Goal: Task Accomplishment & Management: Manage account settings

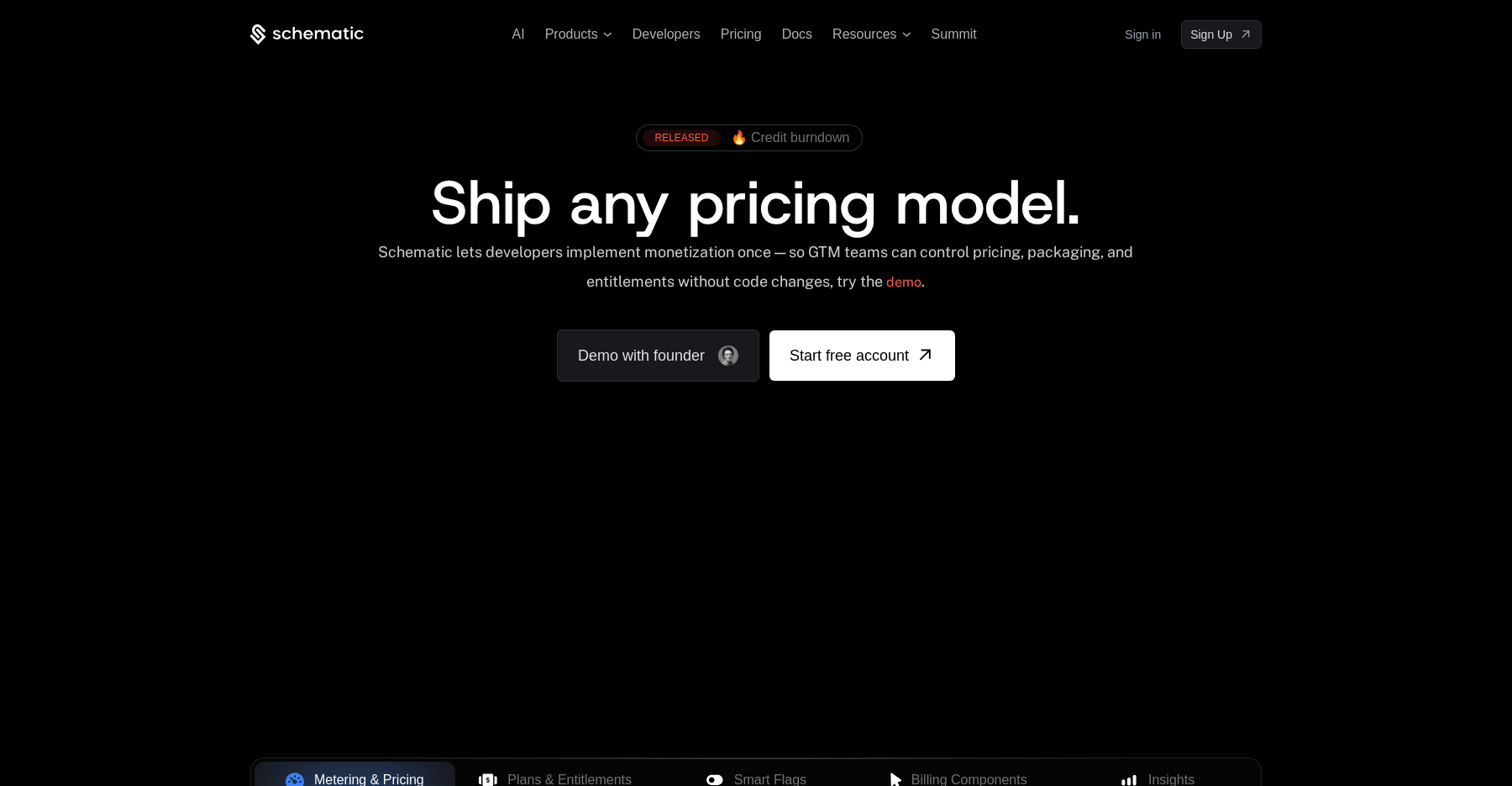
click at [1132, 33] on link "Sign in" at bounding box center [1143, 35] width 36 height 27
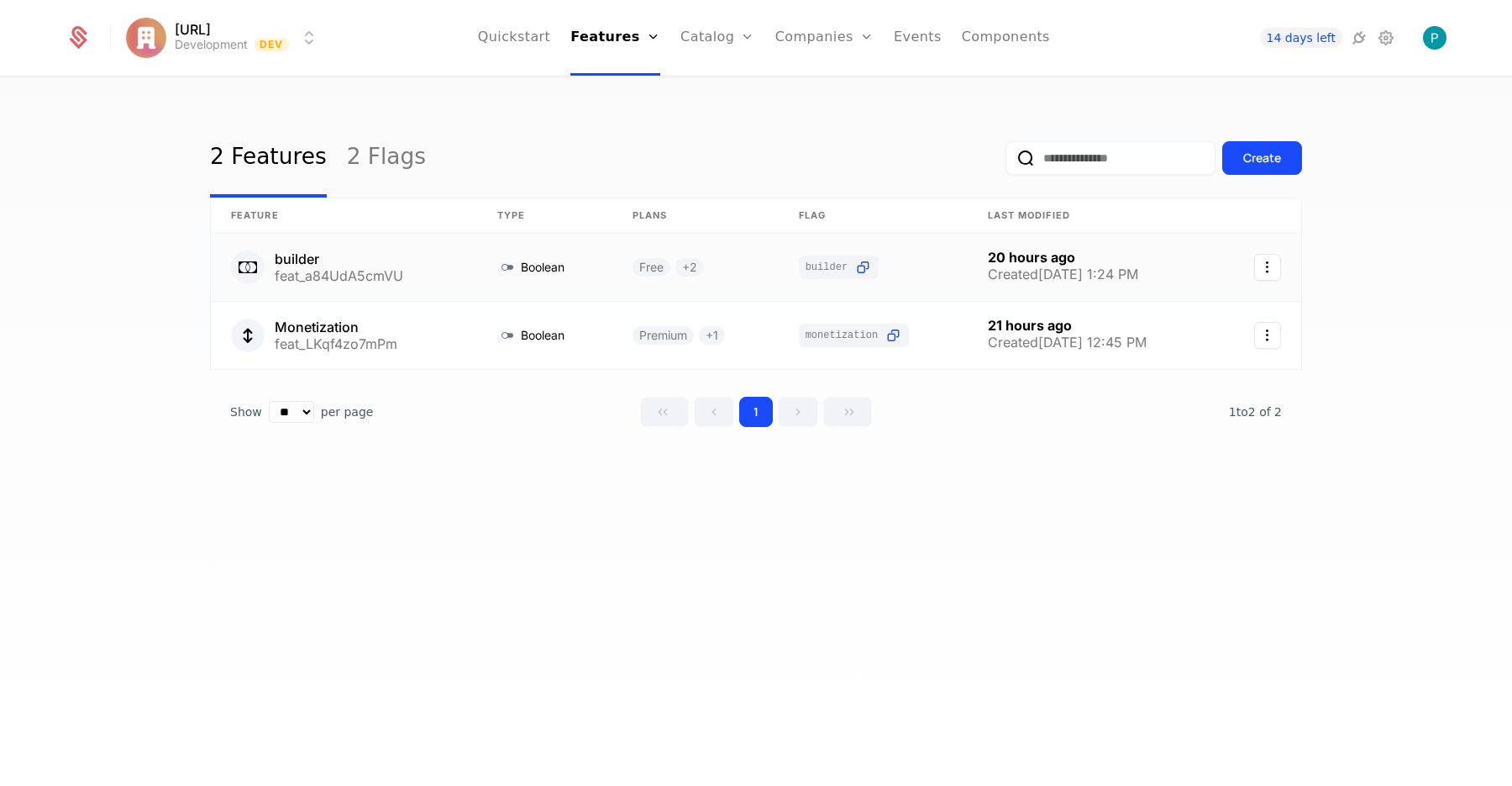
click at [1248, 262] on link at bounding box center [1259, 267] width 84 height 68
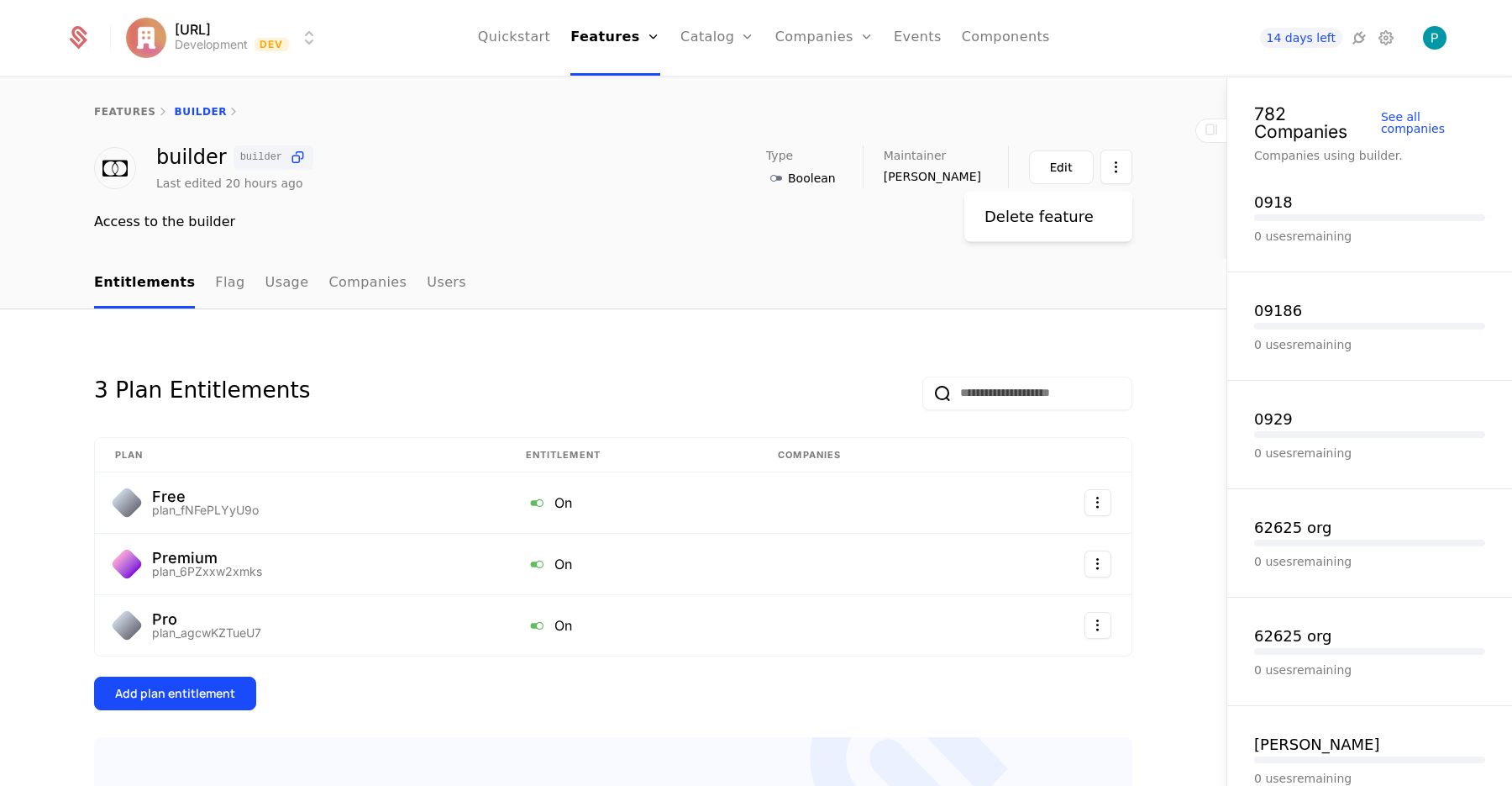
click at [1113, 166] on html "[URL] Development Dev Quickstart Features Features Flags Catalog Plans Add Ons …" at bounding box center [756, 393] width 1512 height 786
click at [1043, 219] on div "Delete feature" at bounding box center [1039, 217] width 109 height 24
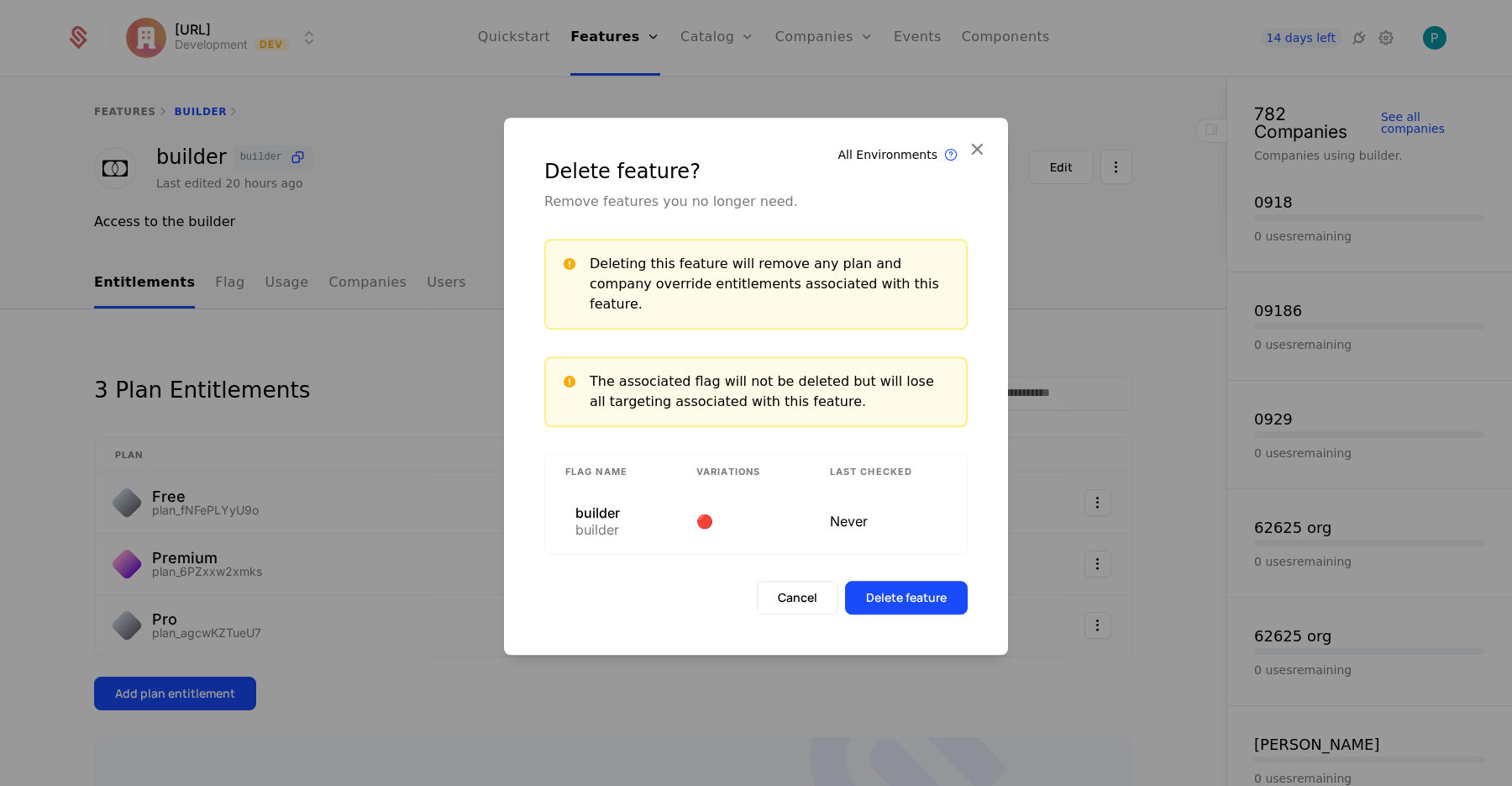
click at [908, 593] on button "Delete feature" at bounding box center [906, 598] width 122 height 34
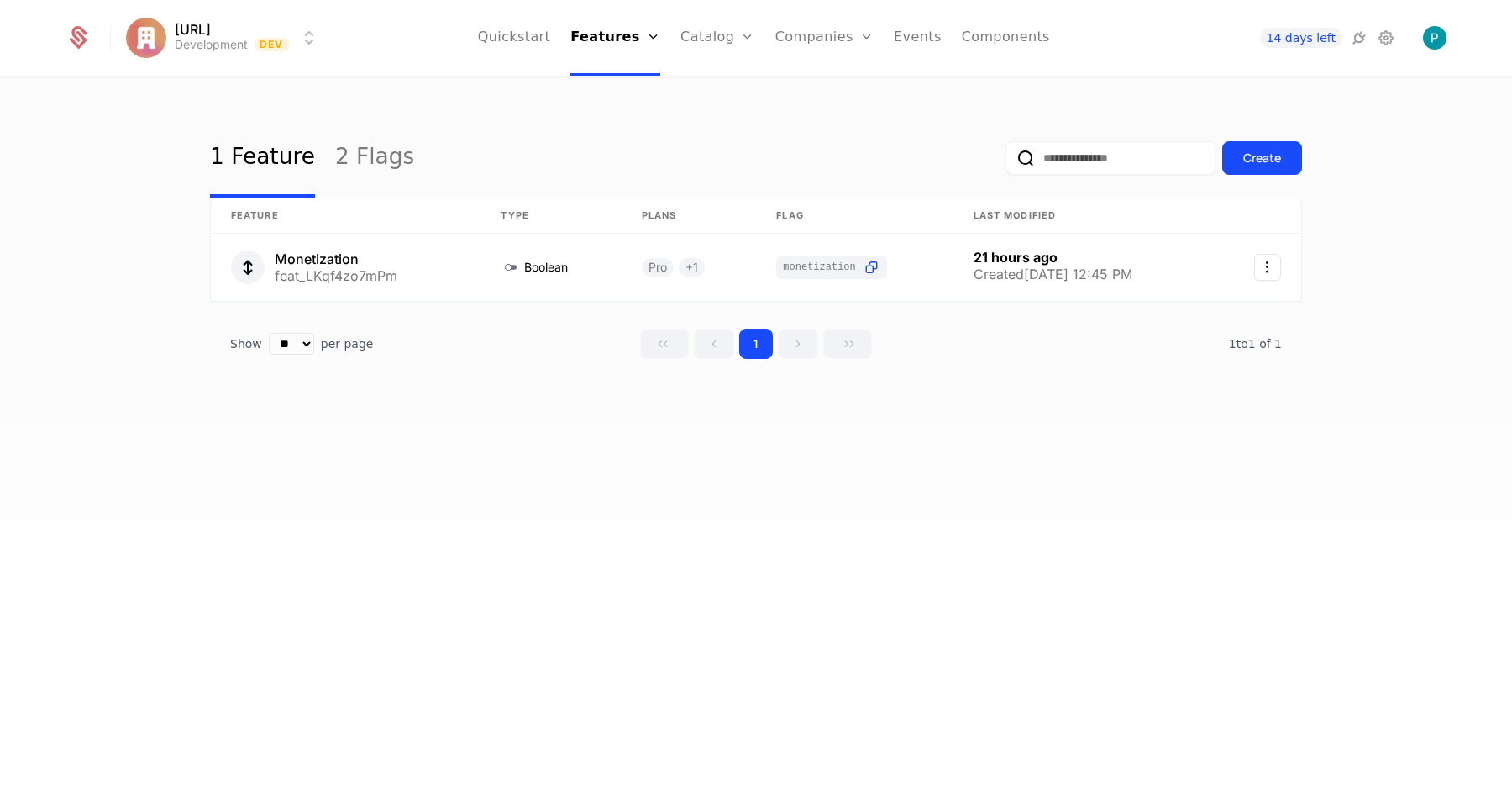
click at [342, 160] on link "2 Flags" at bounding box center [374, 157] width 79 height 79
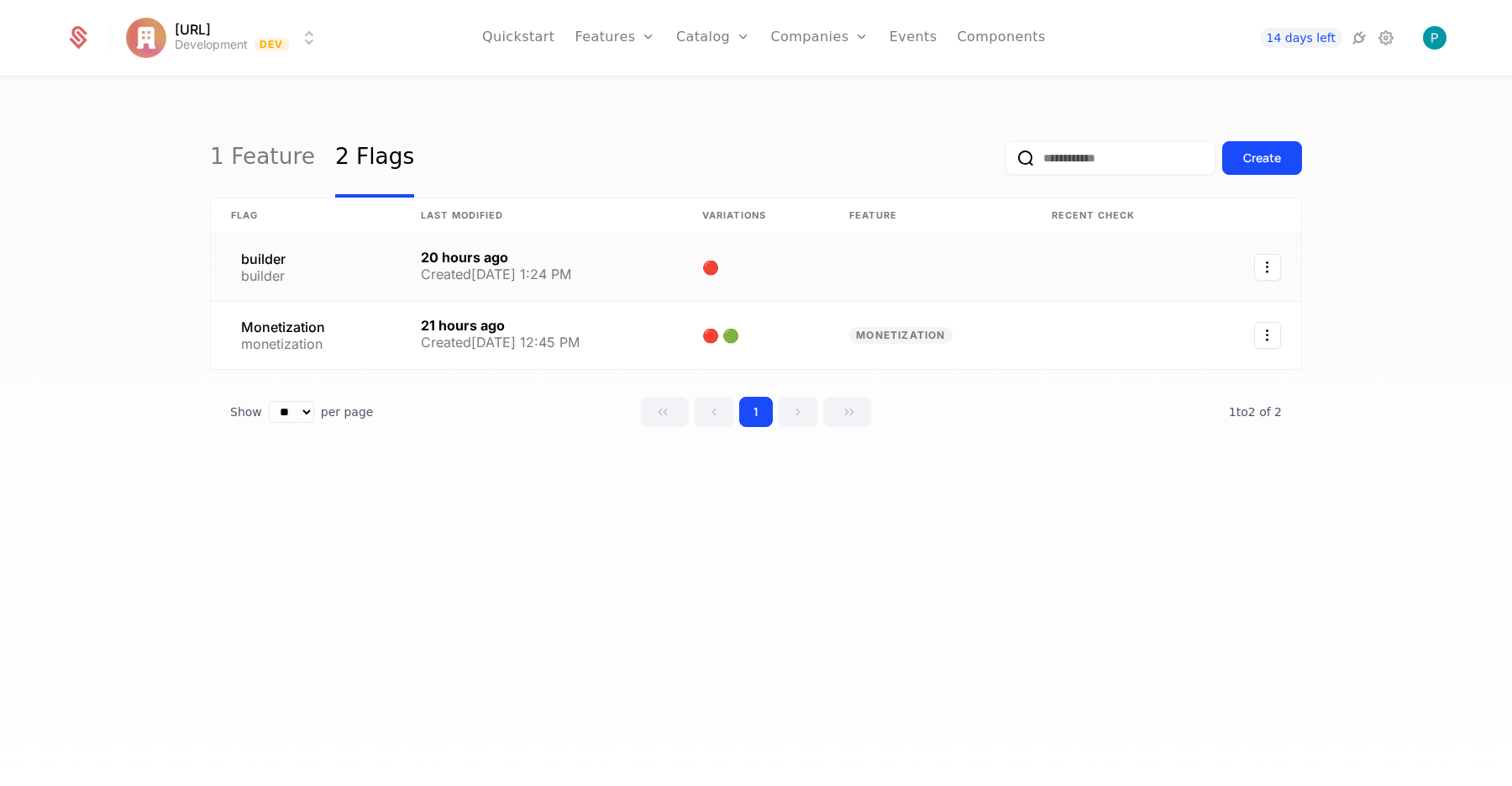
click at [1259, 265] on icon "Select action" at bounding box center [1268, 267] width 27 height 27
click at [1204, 302] on div "Delete flag" at bounding box center [1175, 313] width 83 height 24
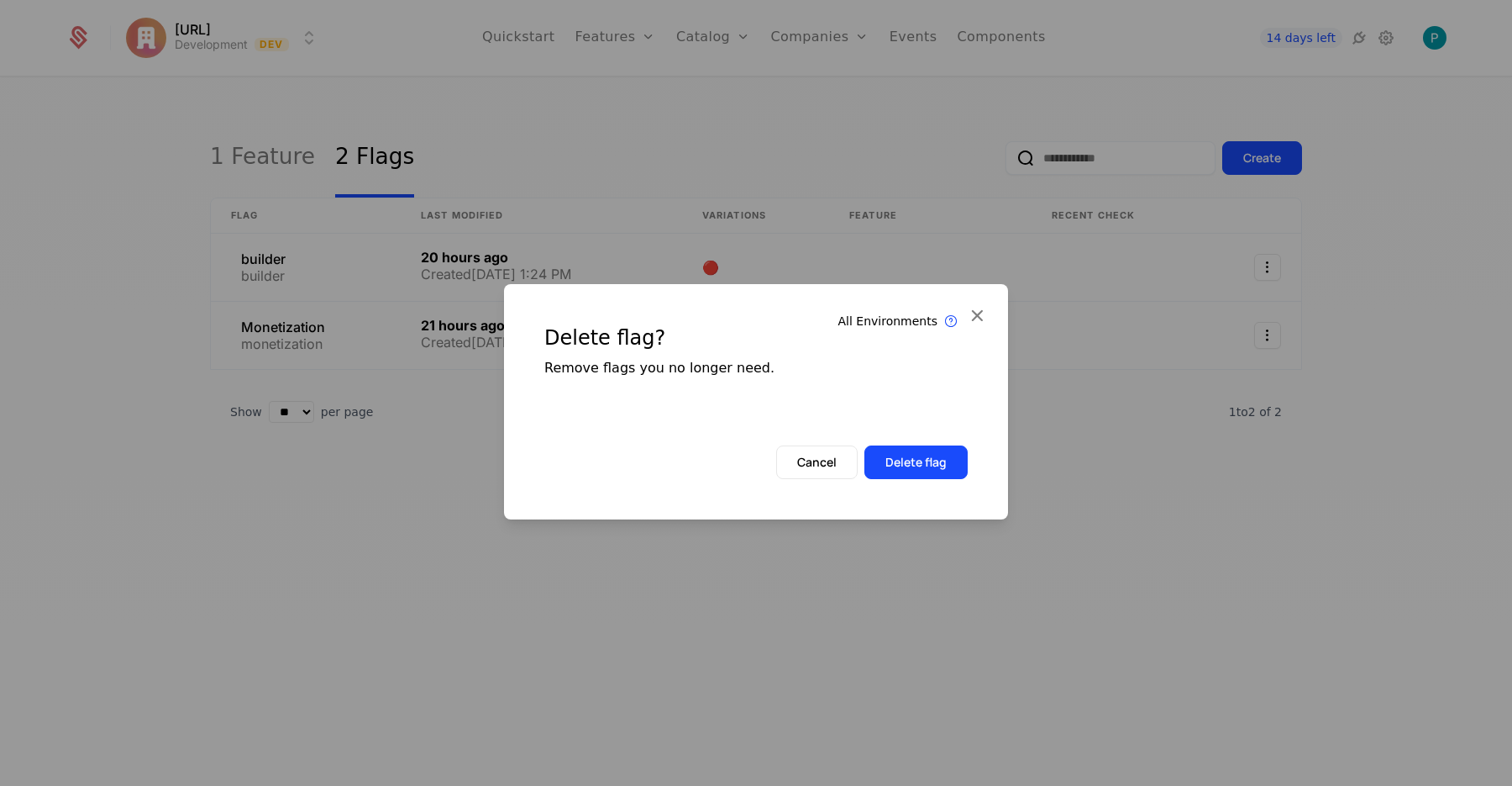
click at [944, 463] on button "Delete flag" at bounding box center [916, 462] width 103 height 34
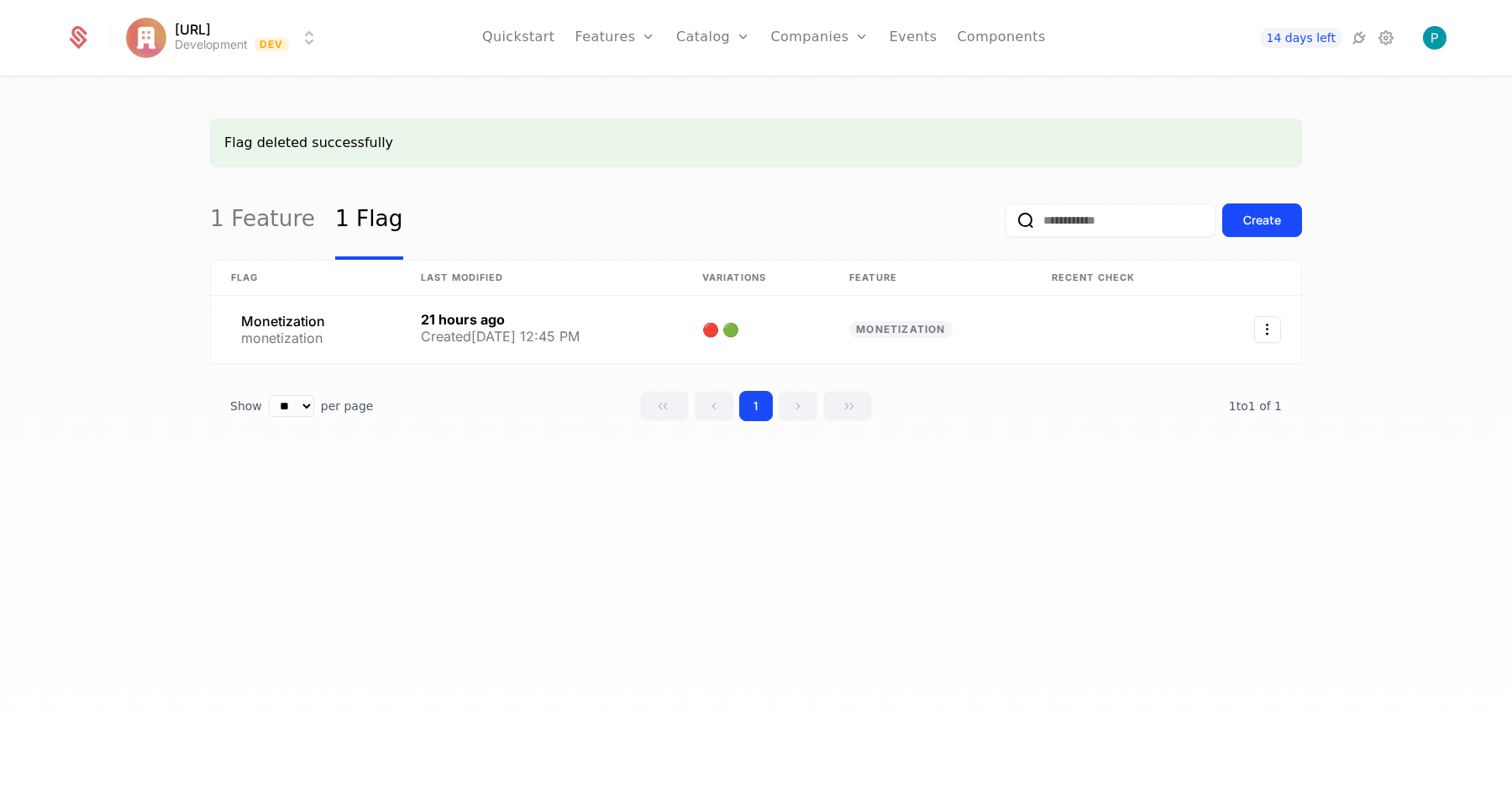
click at [714, 87] on link "Plans" at bounding box center [739, 83] width 86 height 14
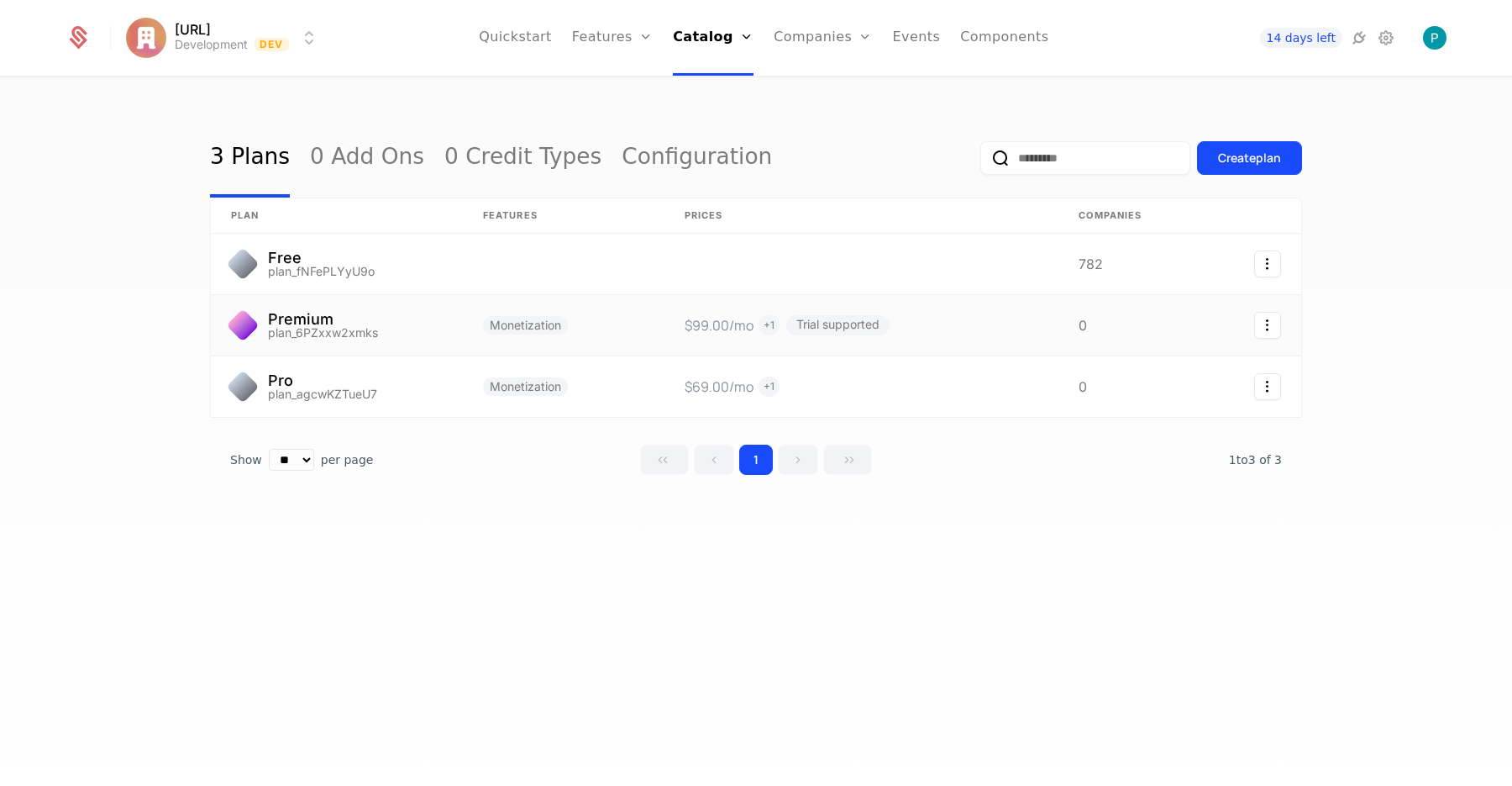
click at [614, 325] on link at bounding box center [563, 325] width 202 height 61
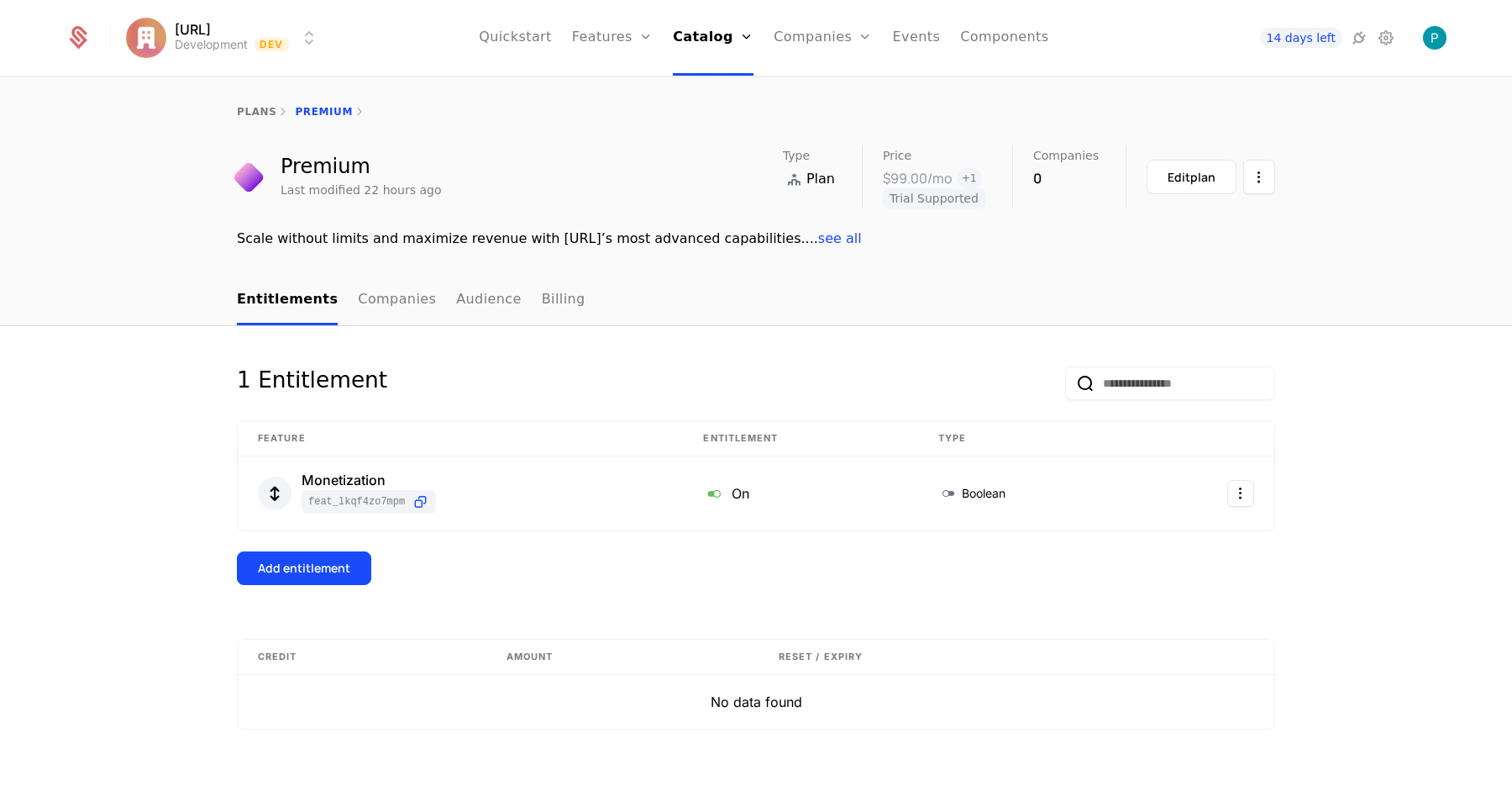
scroll to position [38, 0]
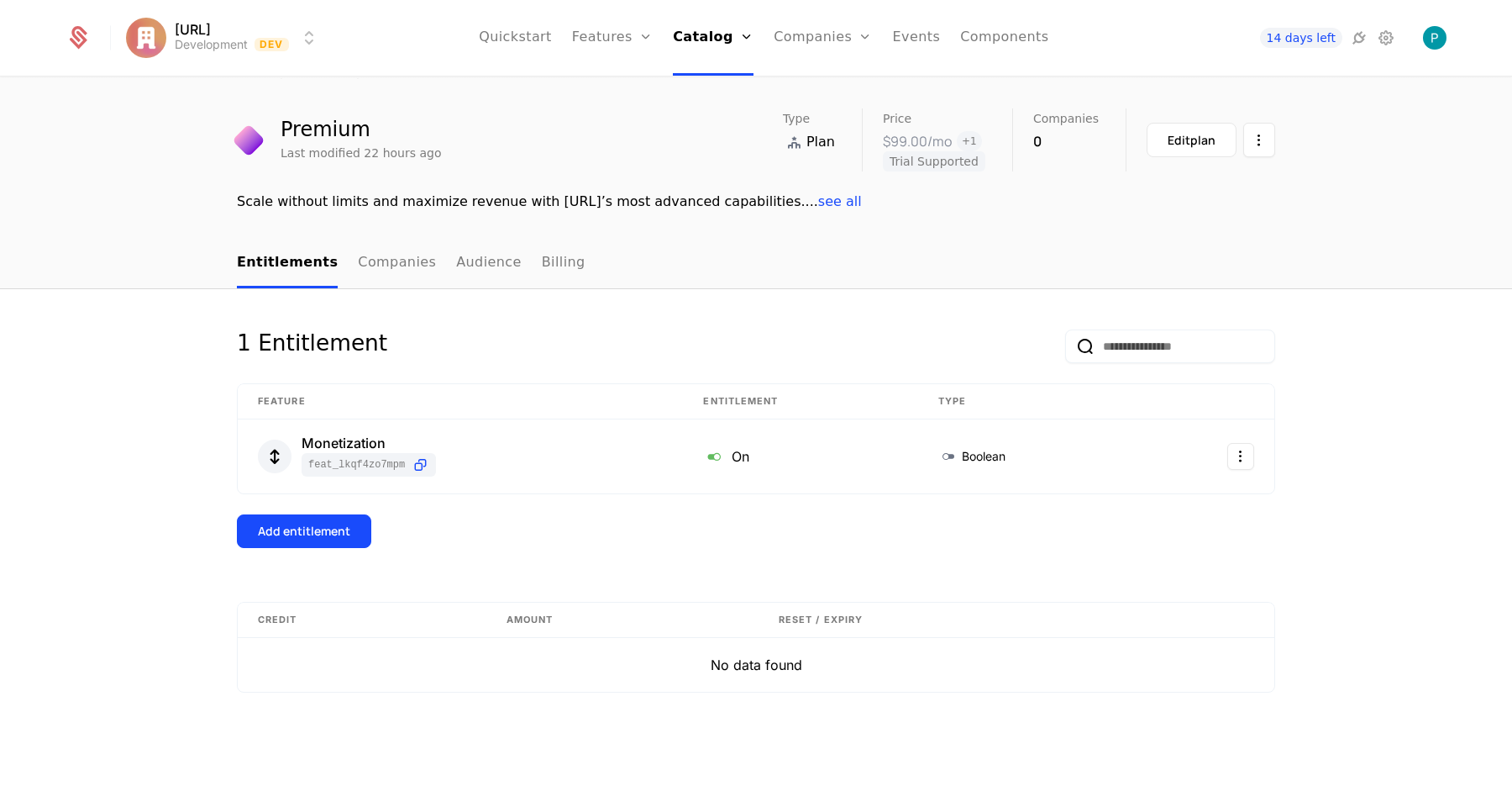
click at [819, 200] on span "see all" at bounding box center [840, 201] width 44 height 16
click at [385, 262] on link "Companies" at bounding box center [397, 263] width 78 height 50
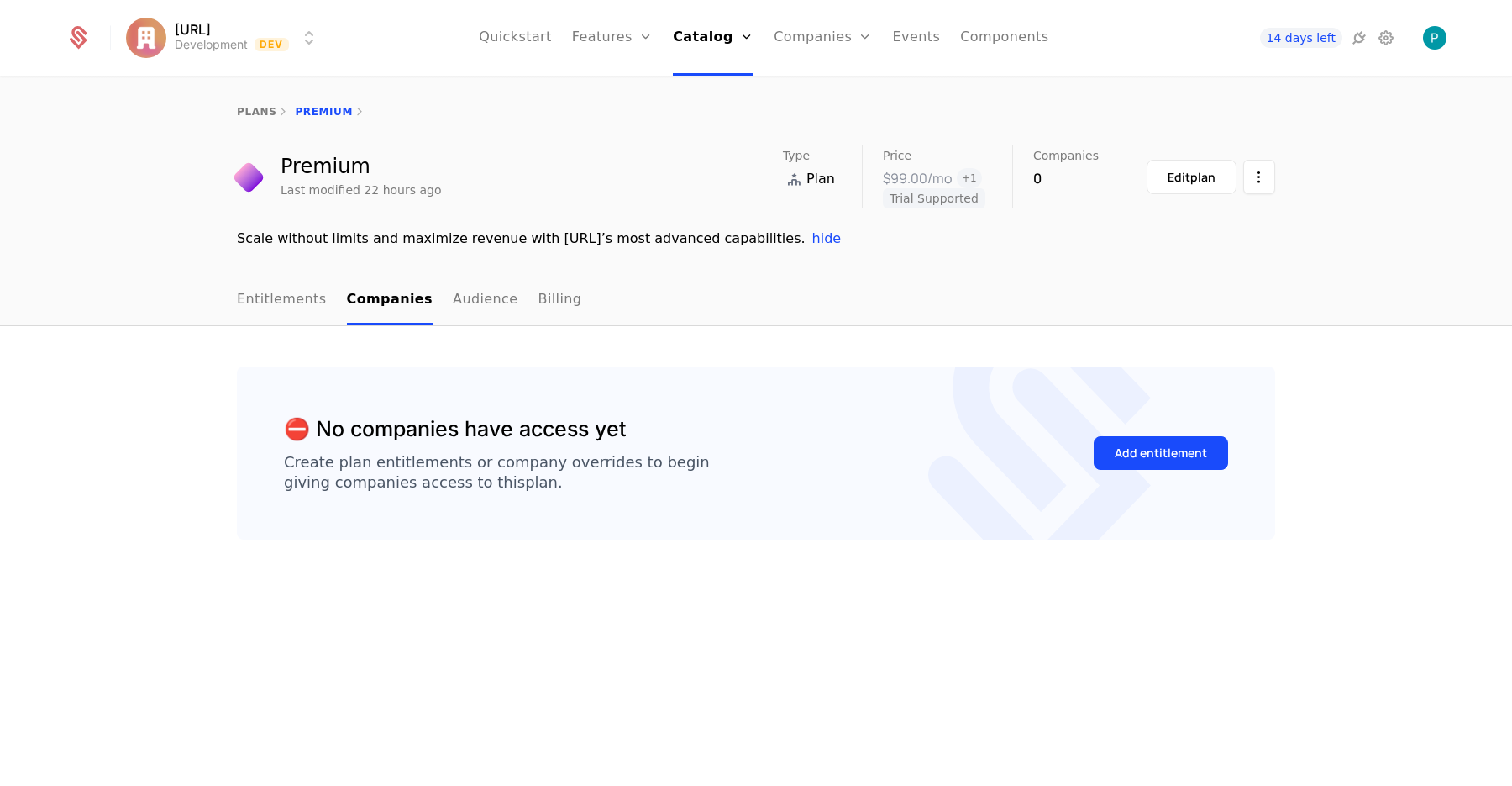
drag, startPoint x: 283, startPoint y: 308, endPoint x: 513, endPoint y: 297, distance: 230.3
click at [283, 308] on link "Entitlements" at bounding box center [281, 300] width 90 height 50
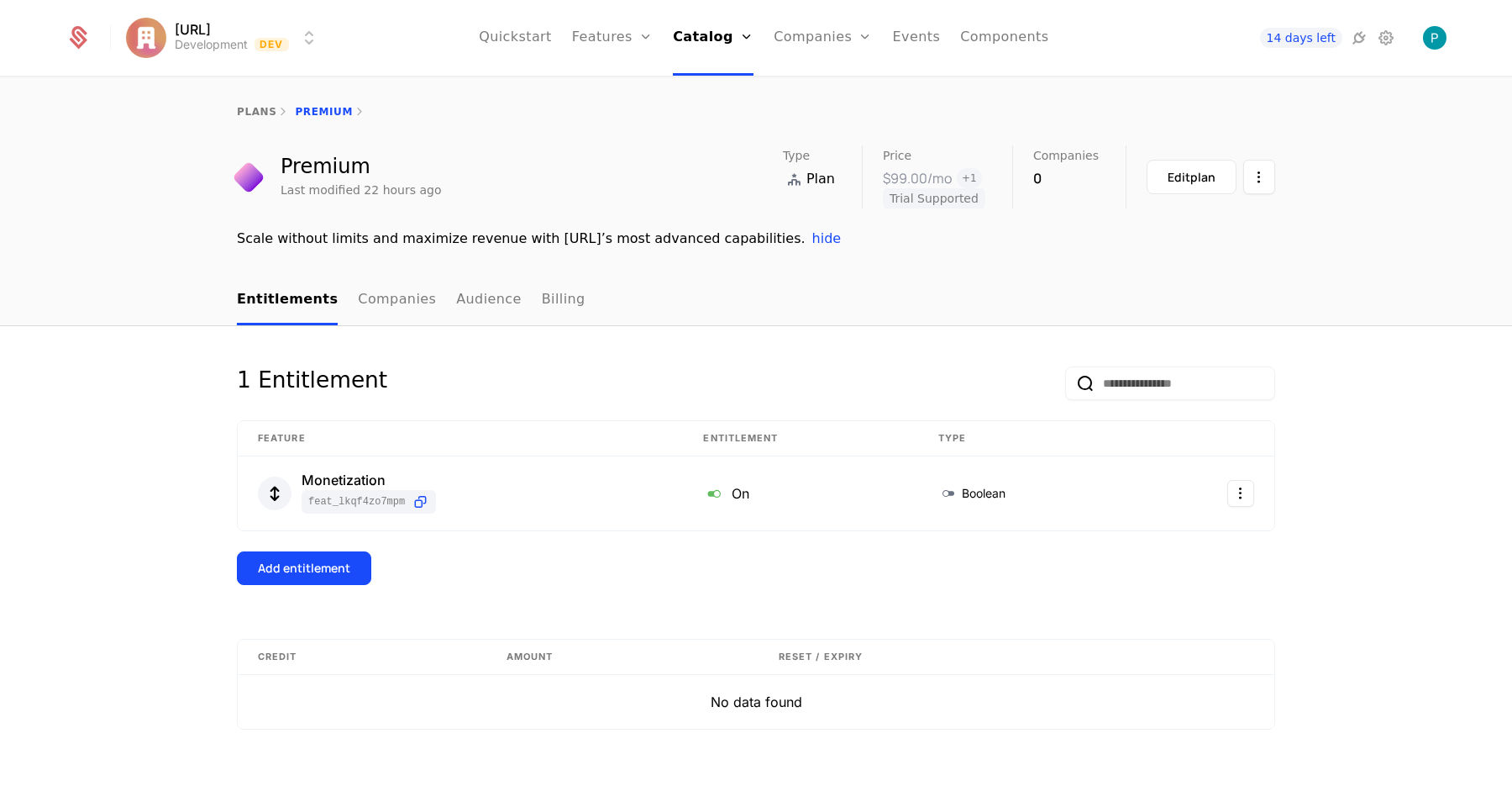
click at [705, 84] on link "Plans" at bounding box center [736, 83] width 86 height 14
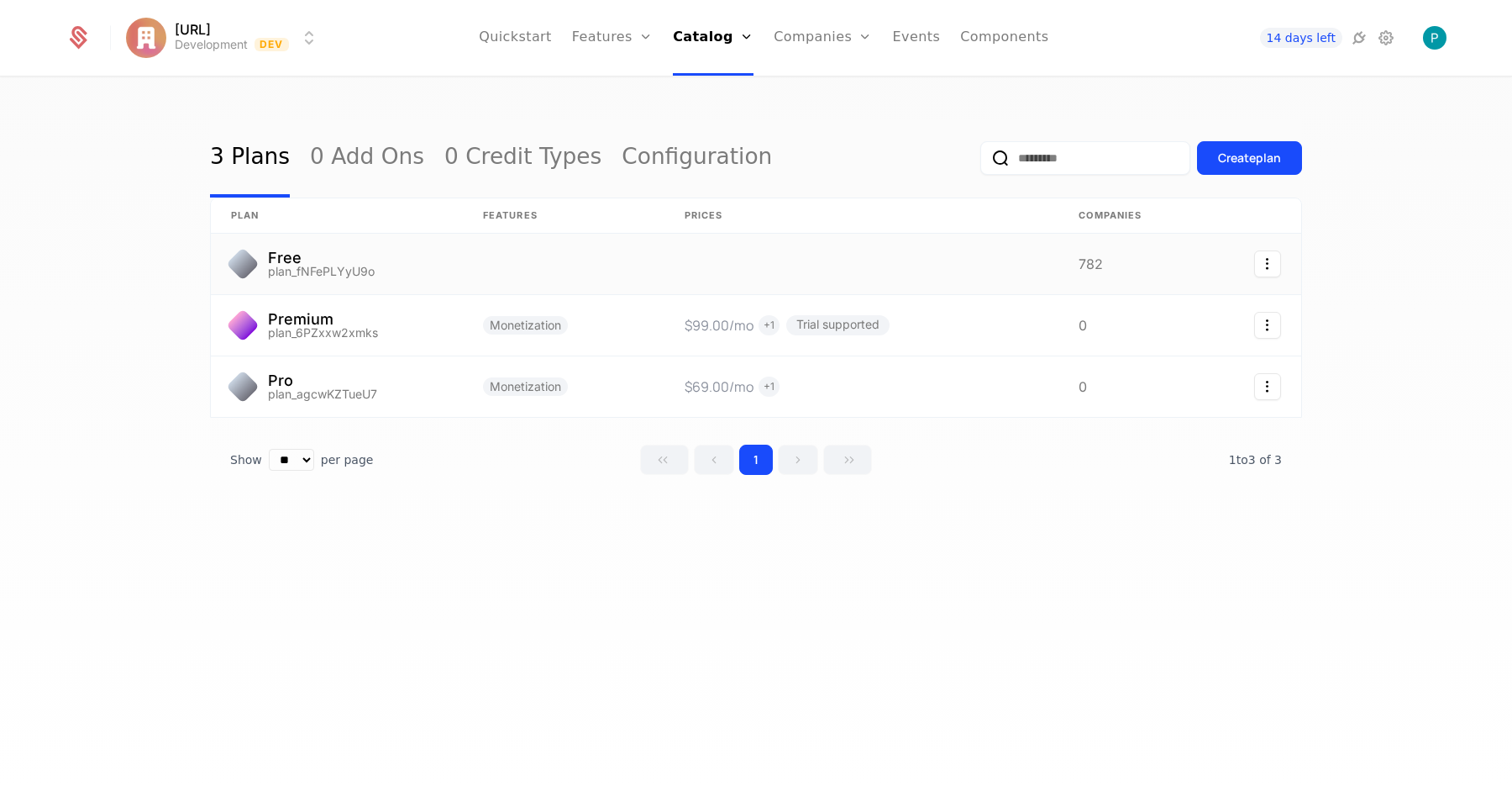
click at [355, 273] on link at bounding box center [337, 264] width 252 height 61
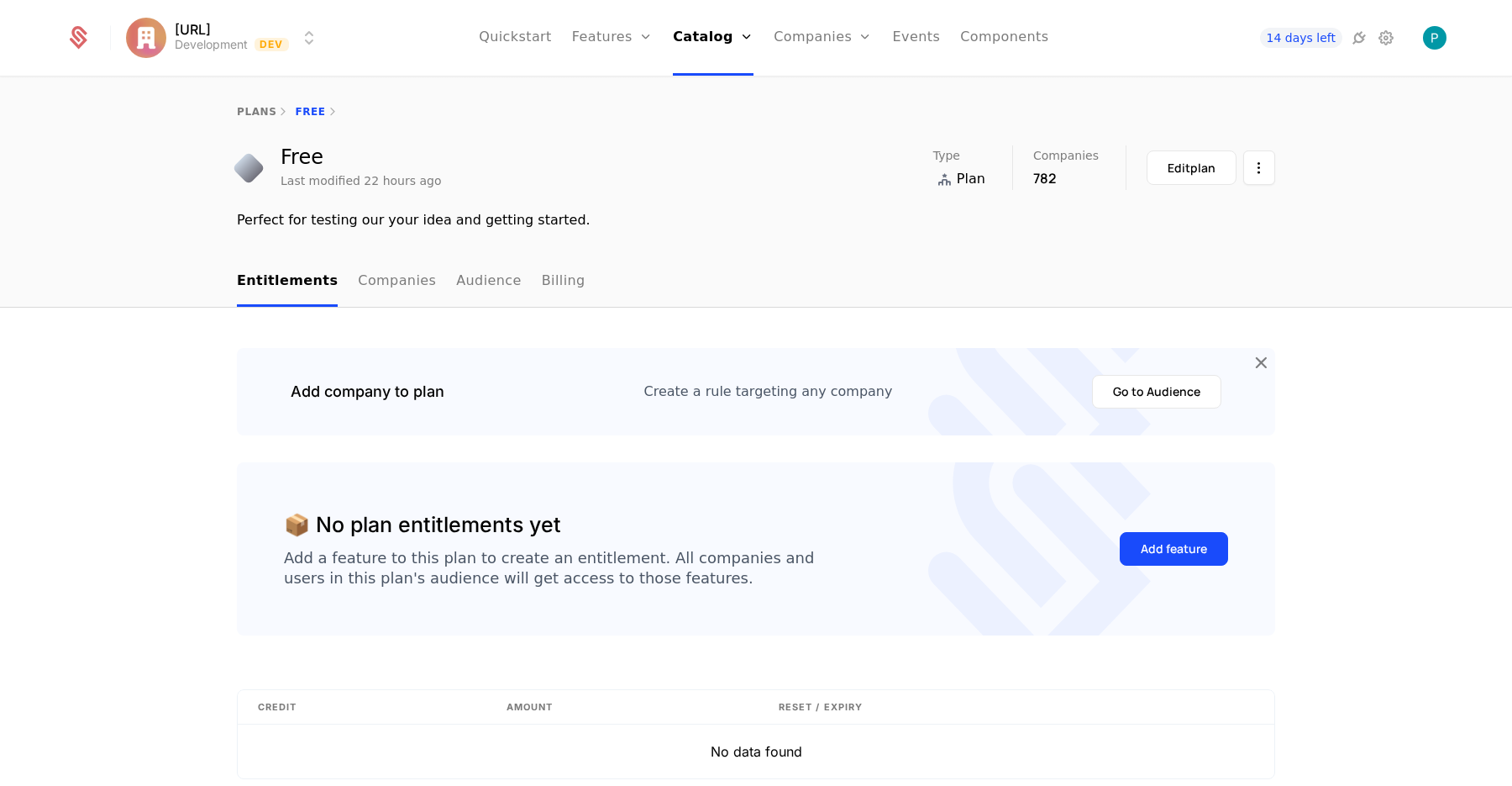
click at [846, 97] on div "Companies Users" at bounding box center [832, 96] width 117 height 80
click at [845, 89] on link "Companies" at bounding box center [832, 83] width 77 height 14
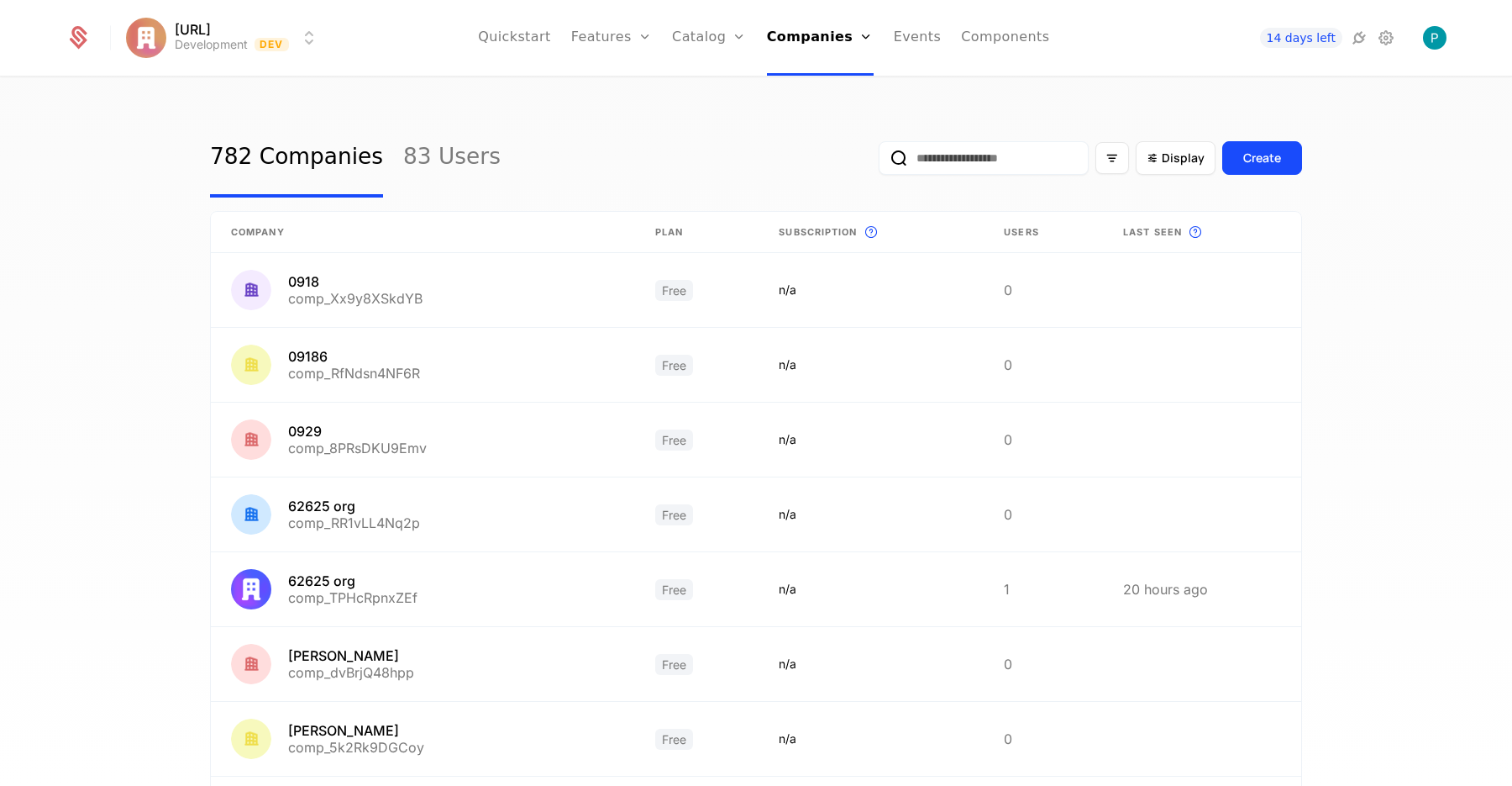
click at [914, 41] on link "Events" at bounding box center [917, 38] width 48 height 76
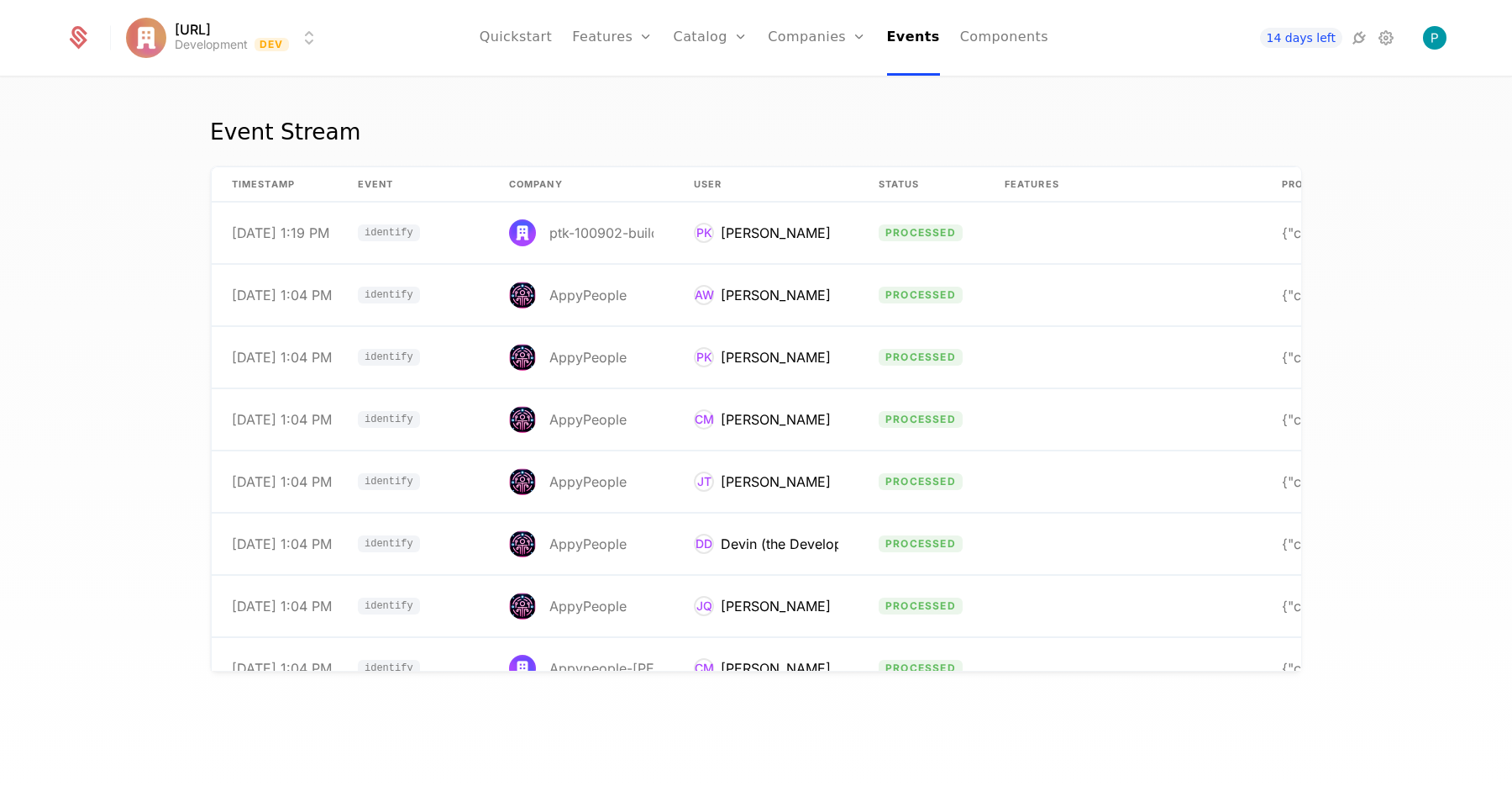
click at [981, 34] on link "Components" at bounding box center [1004, 38] width 88 height 76
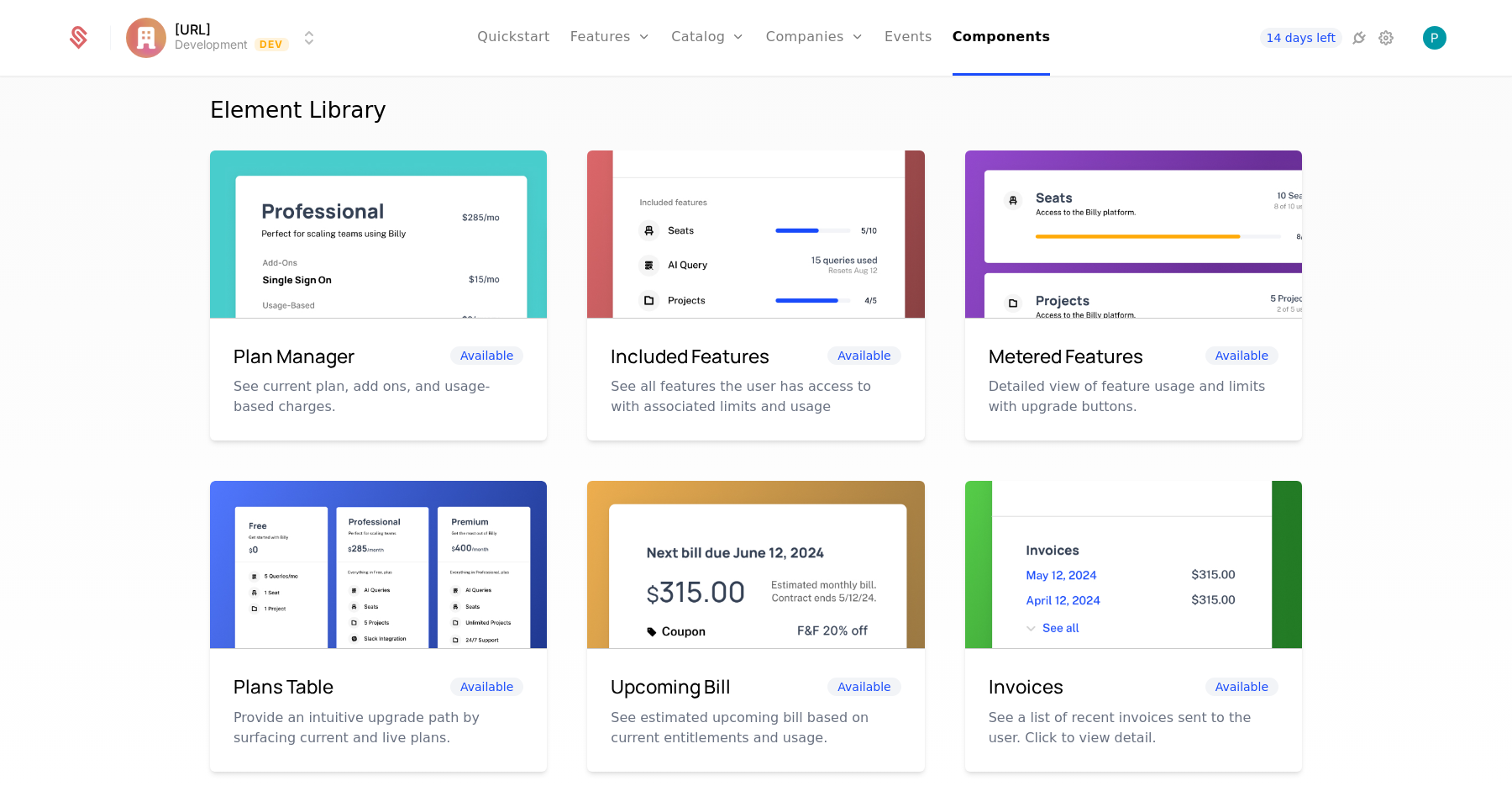
scroll to position [276, 0]
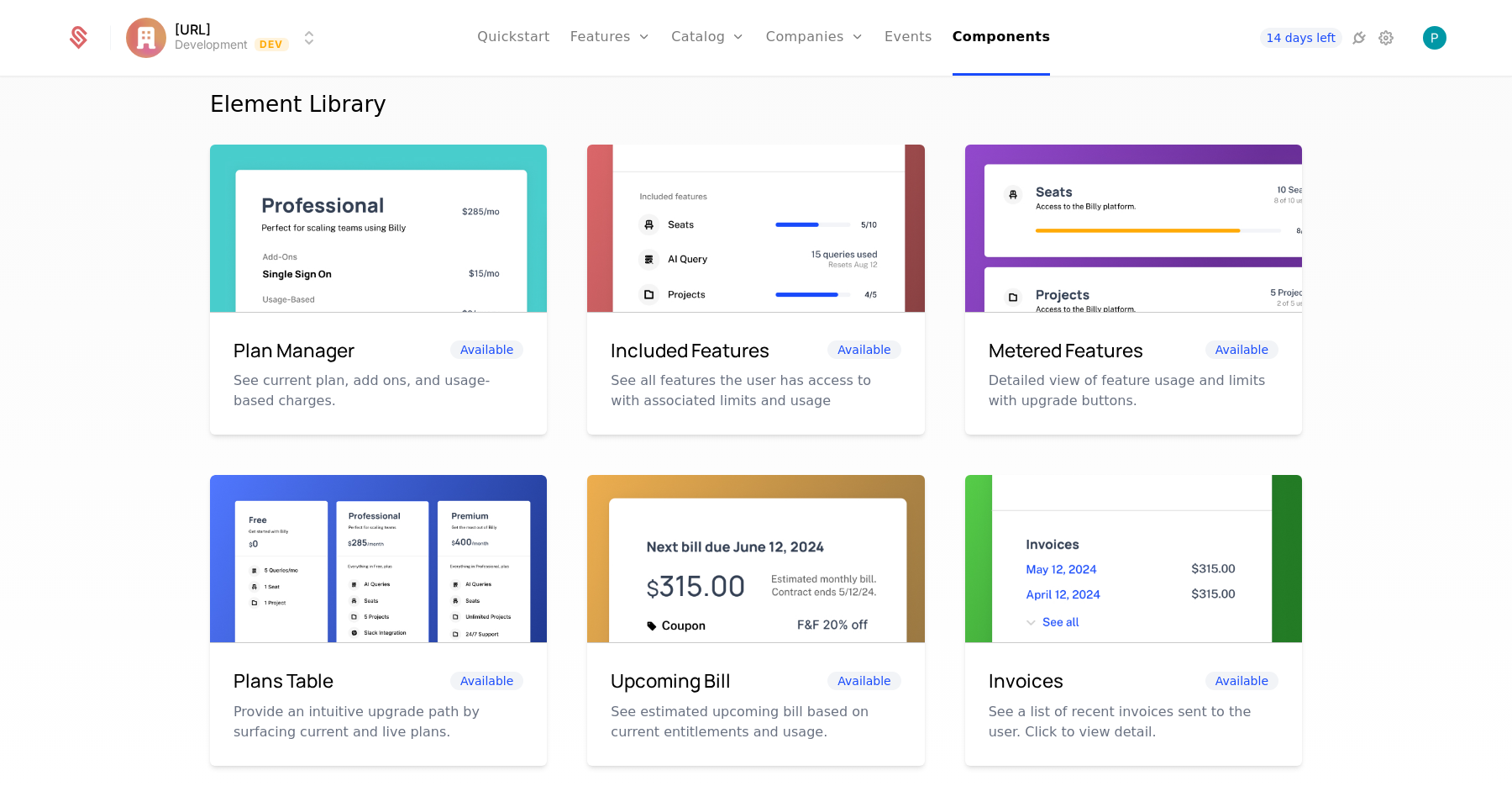
click at [324, 253] on img at bounding box center [378, 251] width 337 height 213
click at [312, 347] on h6 "Plan Manager" at bounding box center [293, 351] width 121 height 29
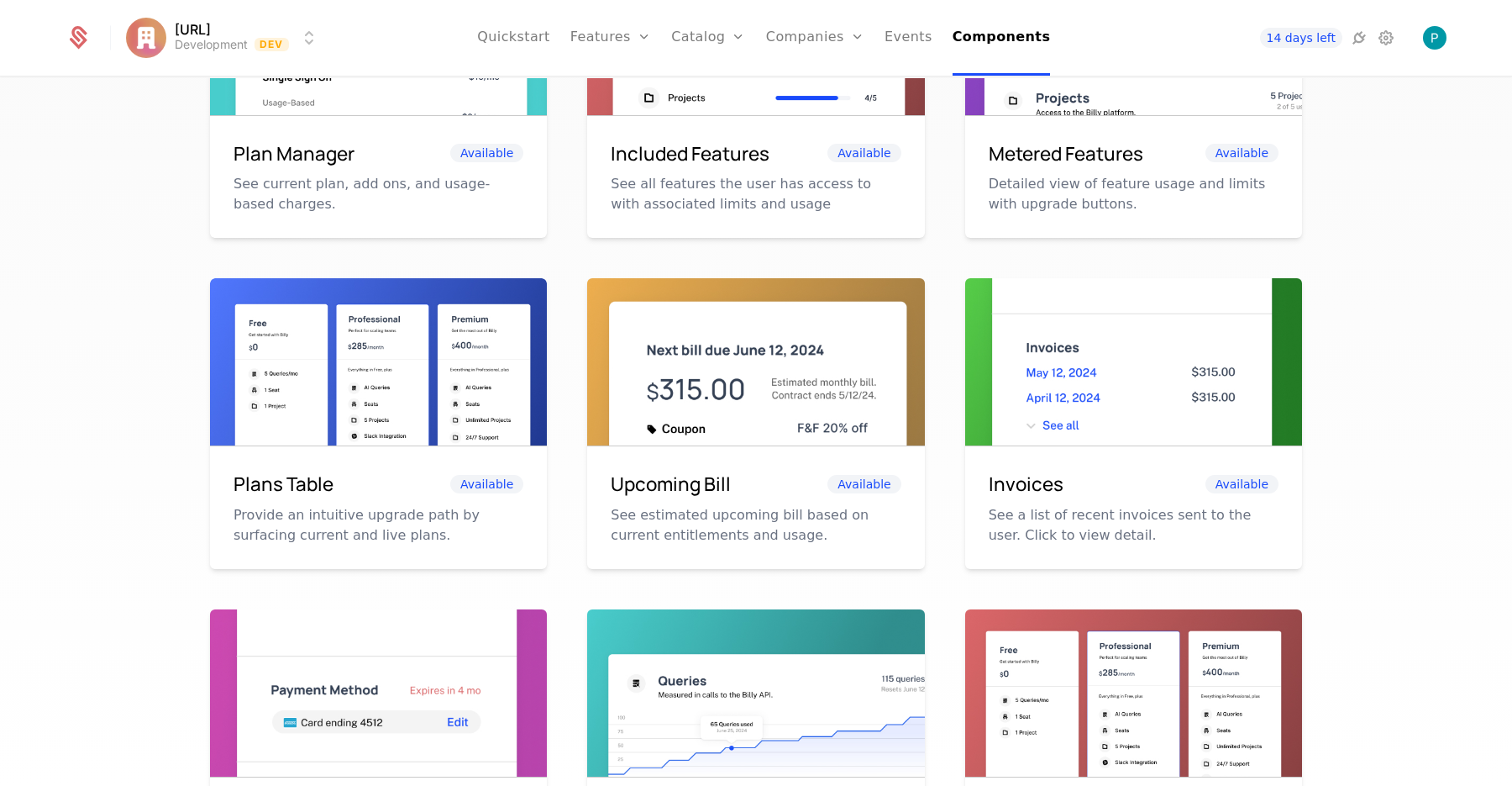
scroll to position [478, 0]
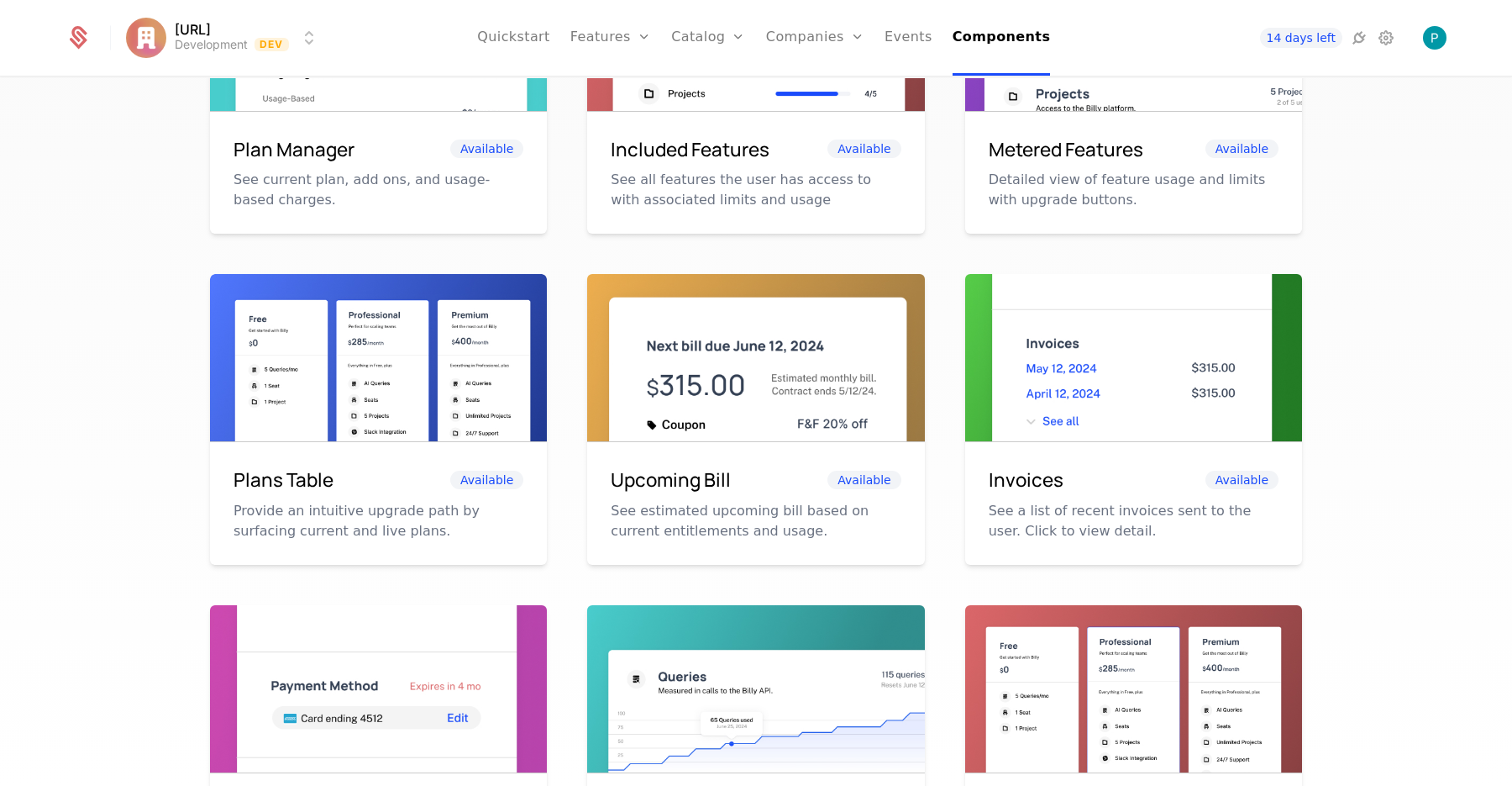
drag, startPoint x: 424, startPoint y: 429, endPoint x: 382, endPoint y: 470, distance: 58.7
click at [424, 429] on img at bounding box center [378, 380] width 337 height 213
drag, startPoint x: 378, startPoint y: 478, endPoint x: 266, endPoint y: 471, distance: 112.2
click at [378, 478] on div "Plans Table Available" at bounding box center [378, 480] width 290 height 29
drag, startPoint x: 256, startPoint y: 469, endPoint x: 329, endPoint y: 472, distance: 73.1
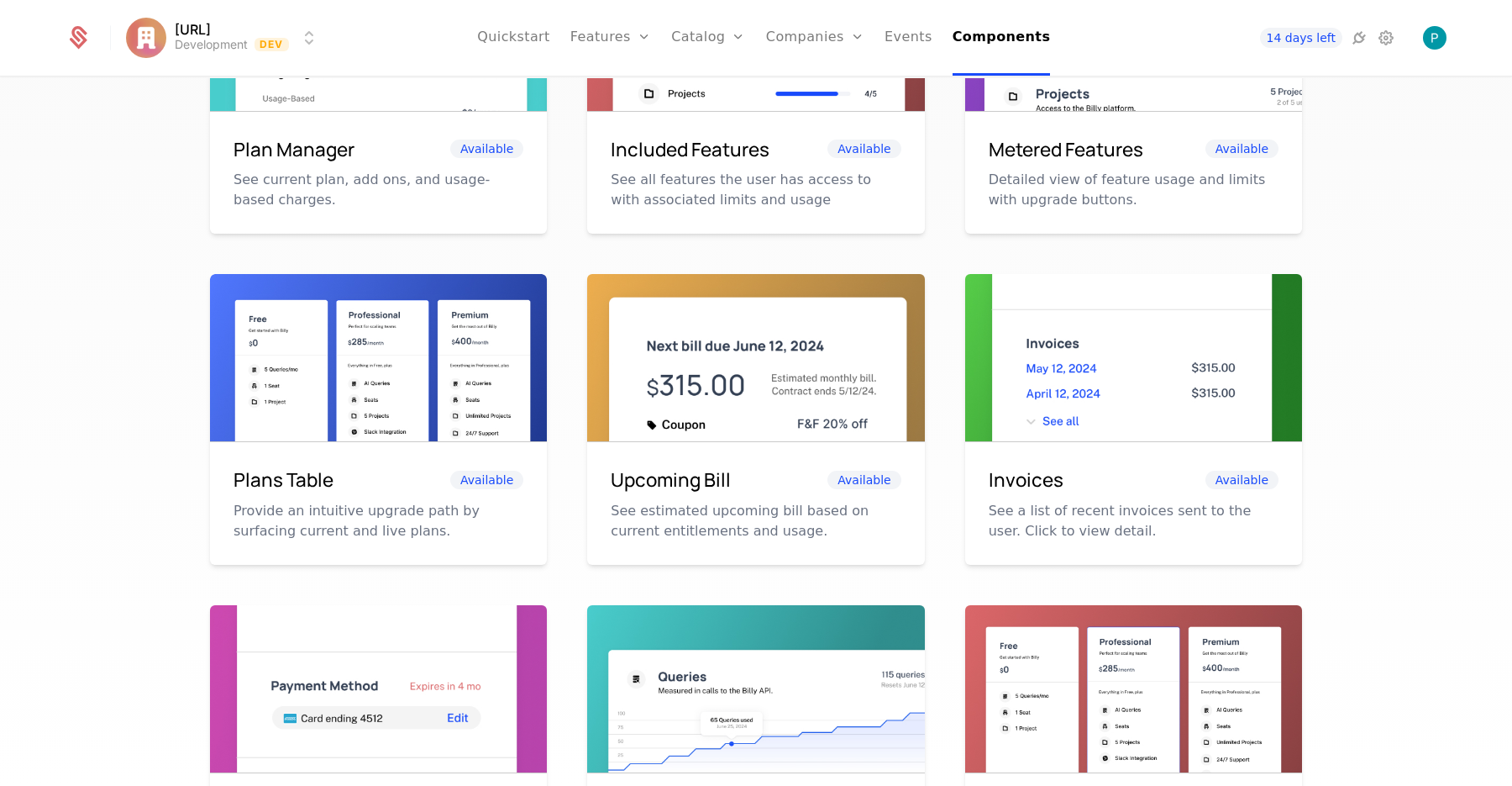
click at [275, 472] on h6 "Plans Table" at bounding box center [283, 480] width 100 height 29
click at [354, 473] on div "Plans Table Available" at bounding box center [378, 480] width 290 height 29
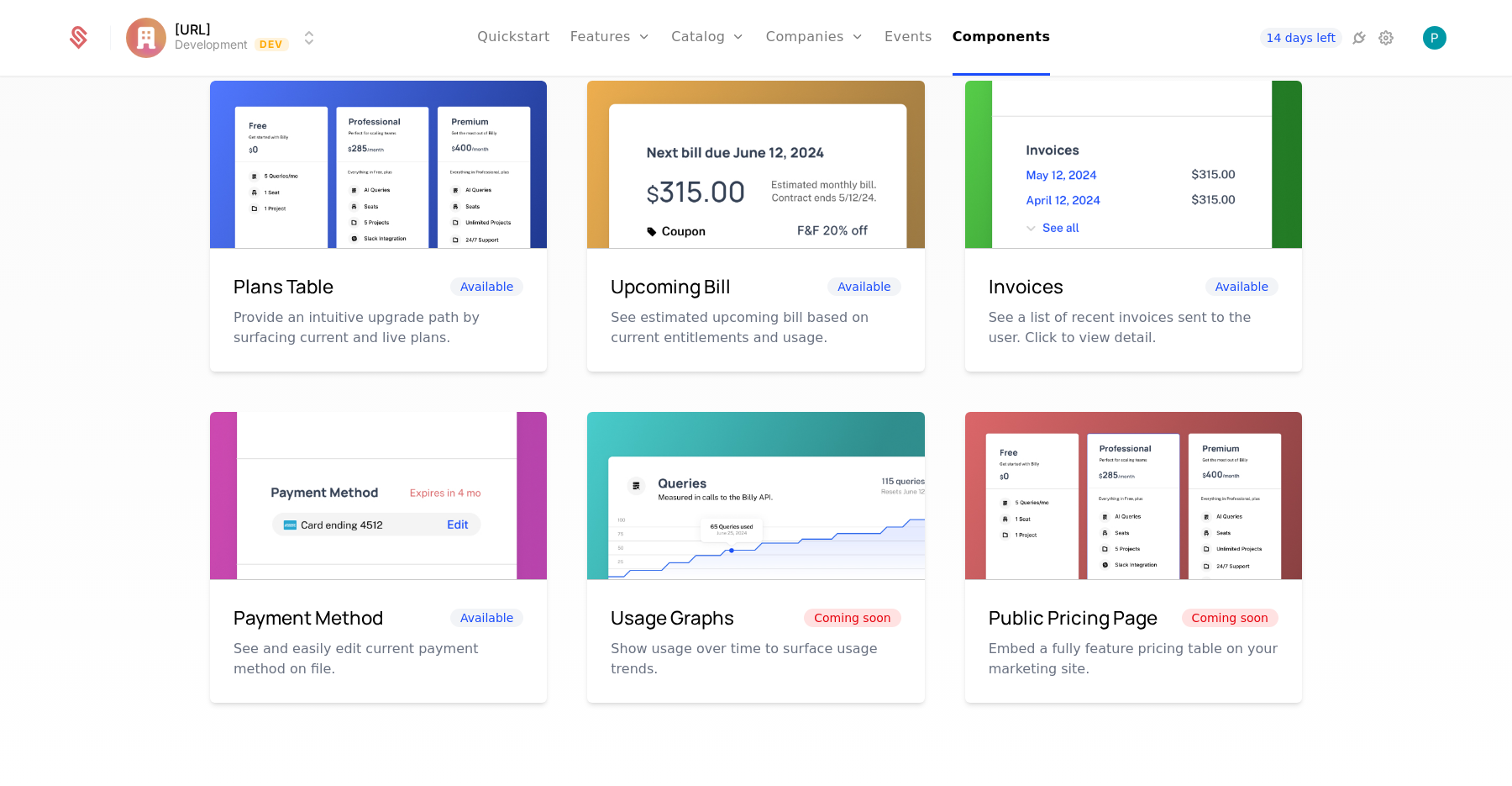
scroll to position [0, 0]
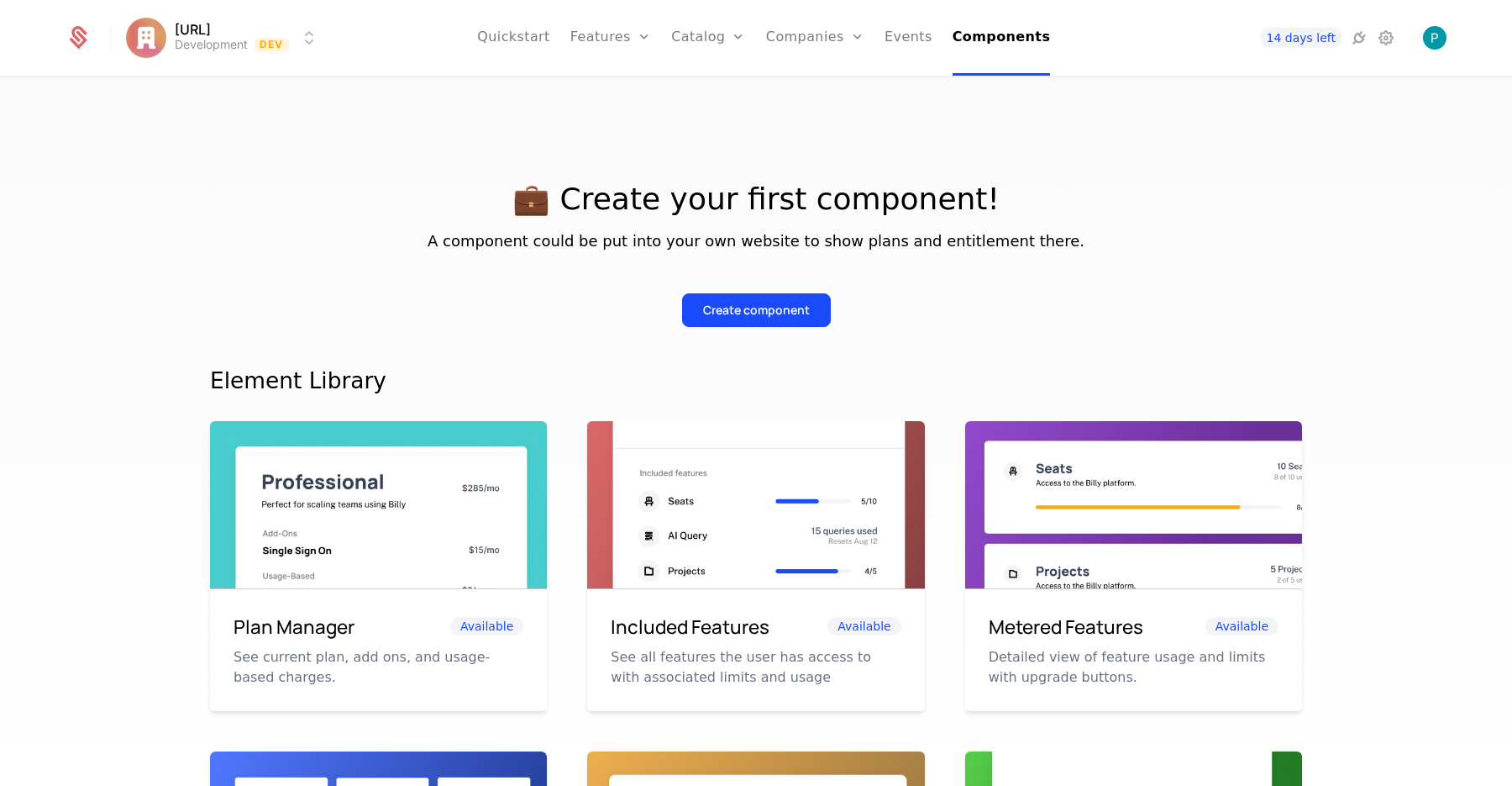
click at [1360, 33] on icon at bounding box center [1359, 38] width 20 height 20
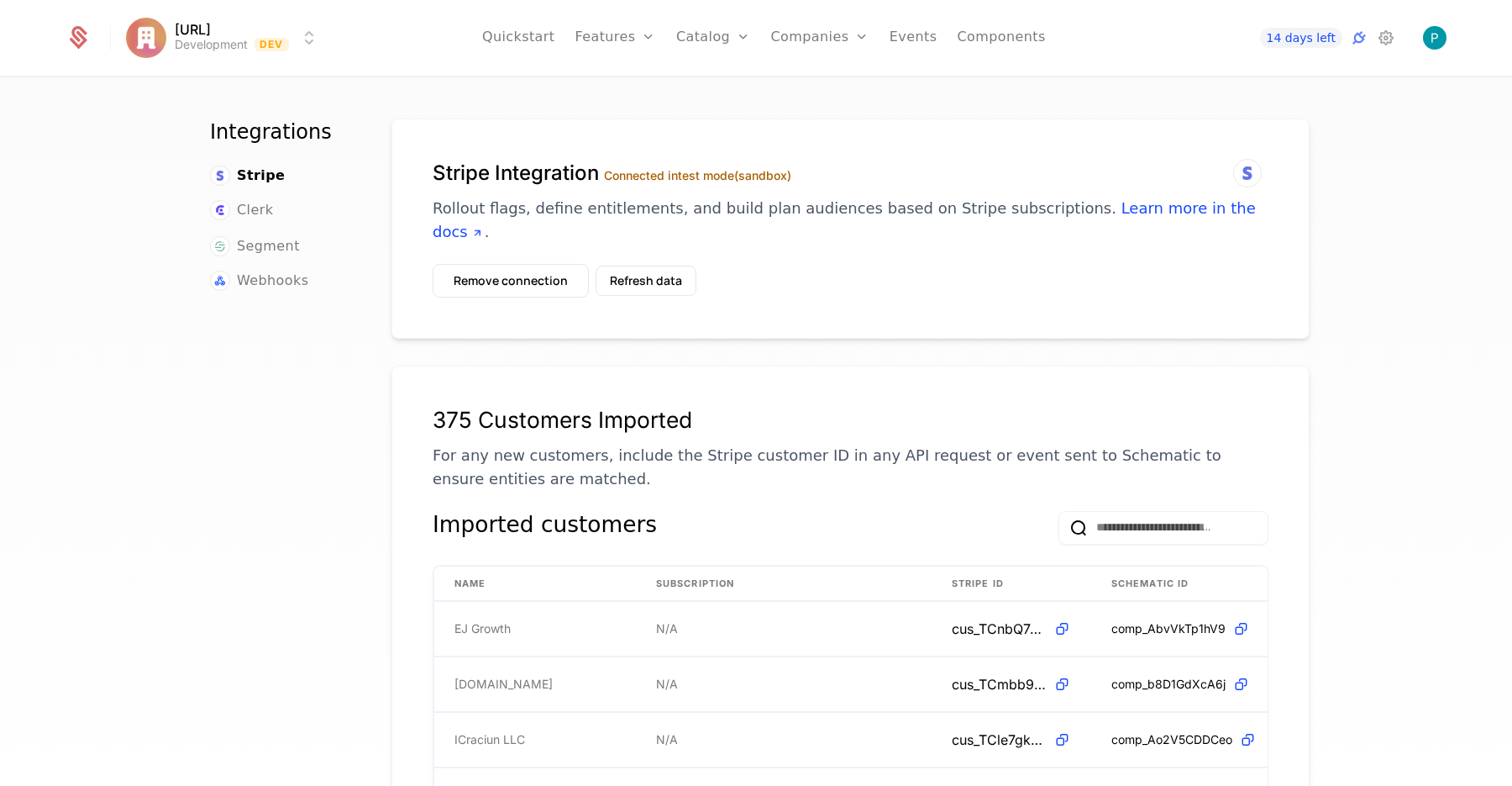
click at [1377, 34] on icon at bounding box center [1386, 38] width 20 height 20
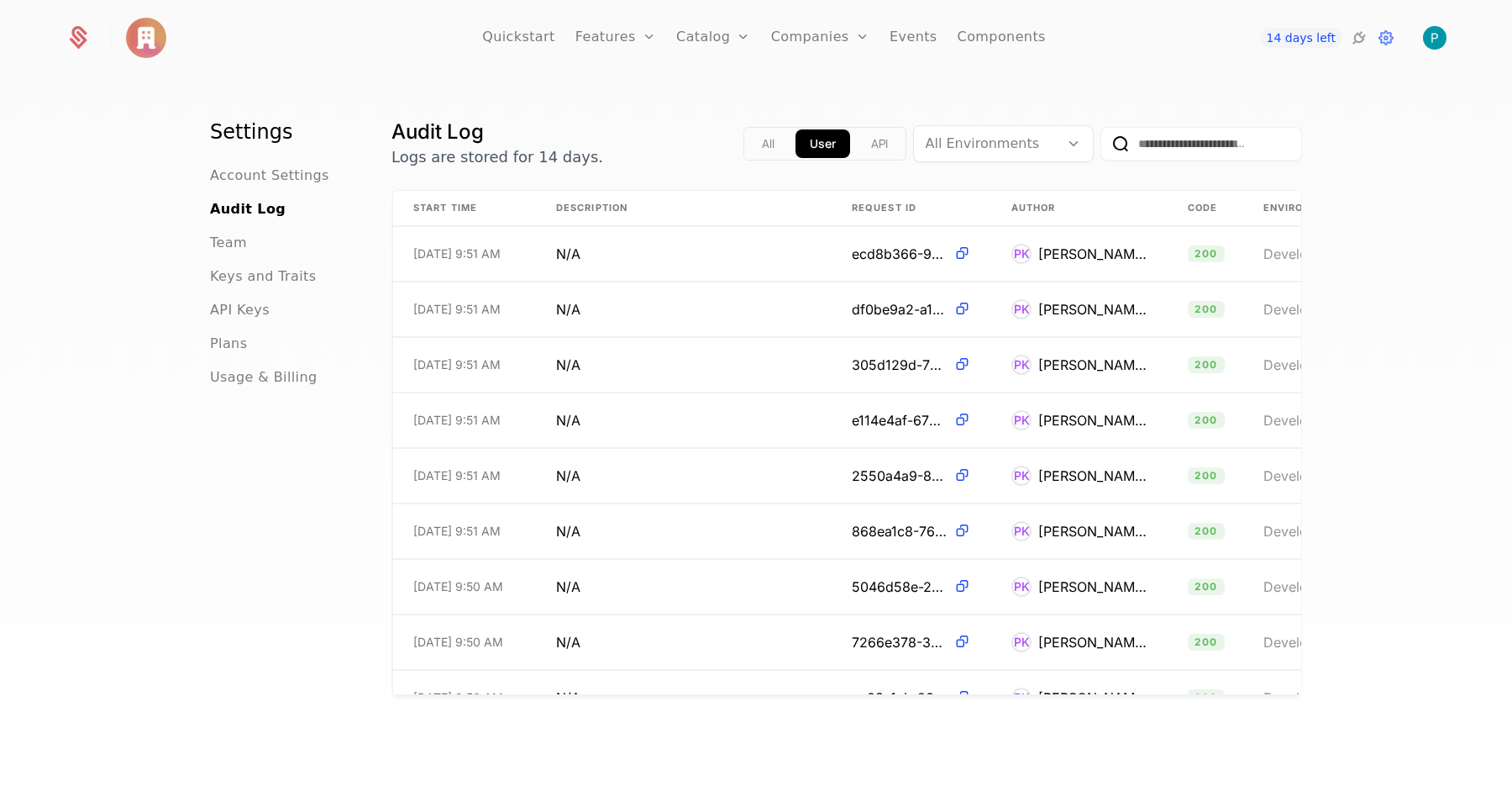
click at [255, 379] on span "Usage & Billing" at bounding box center [264, 378] width 107 height 20
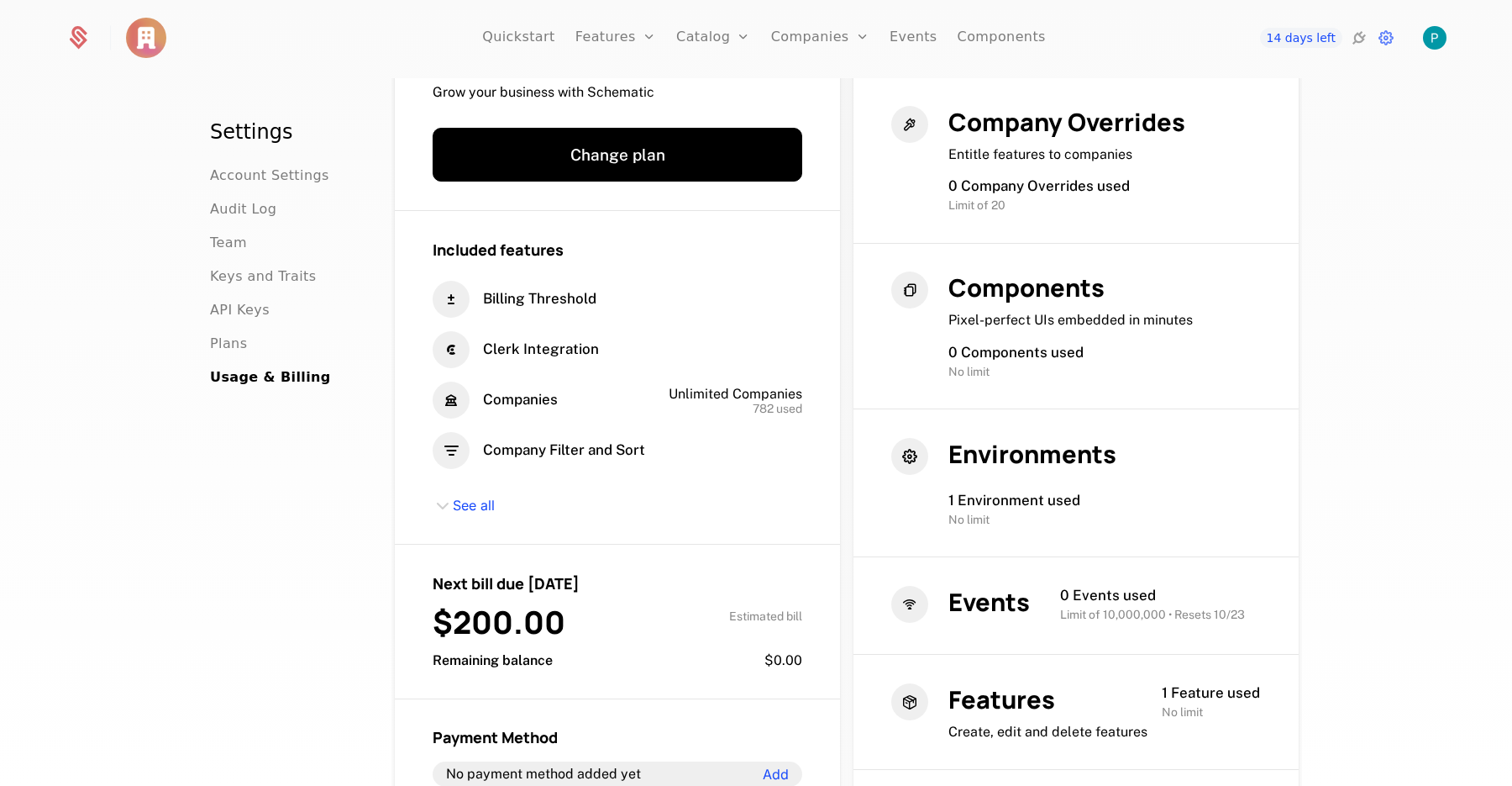
scroll to position [212, 0]
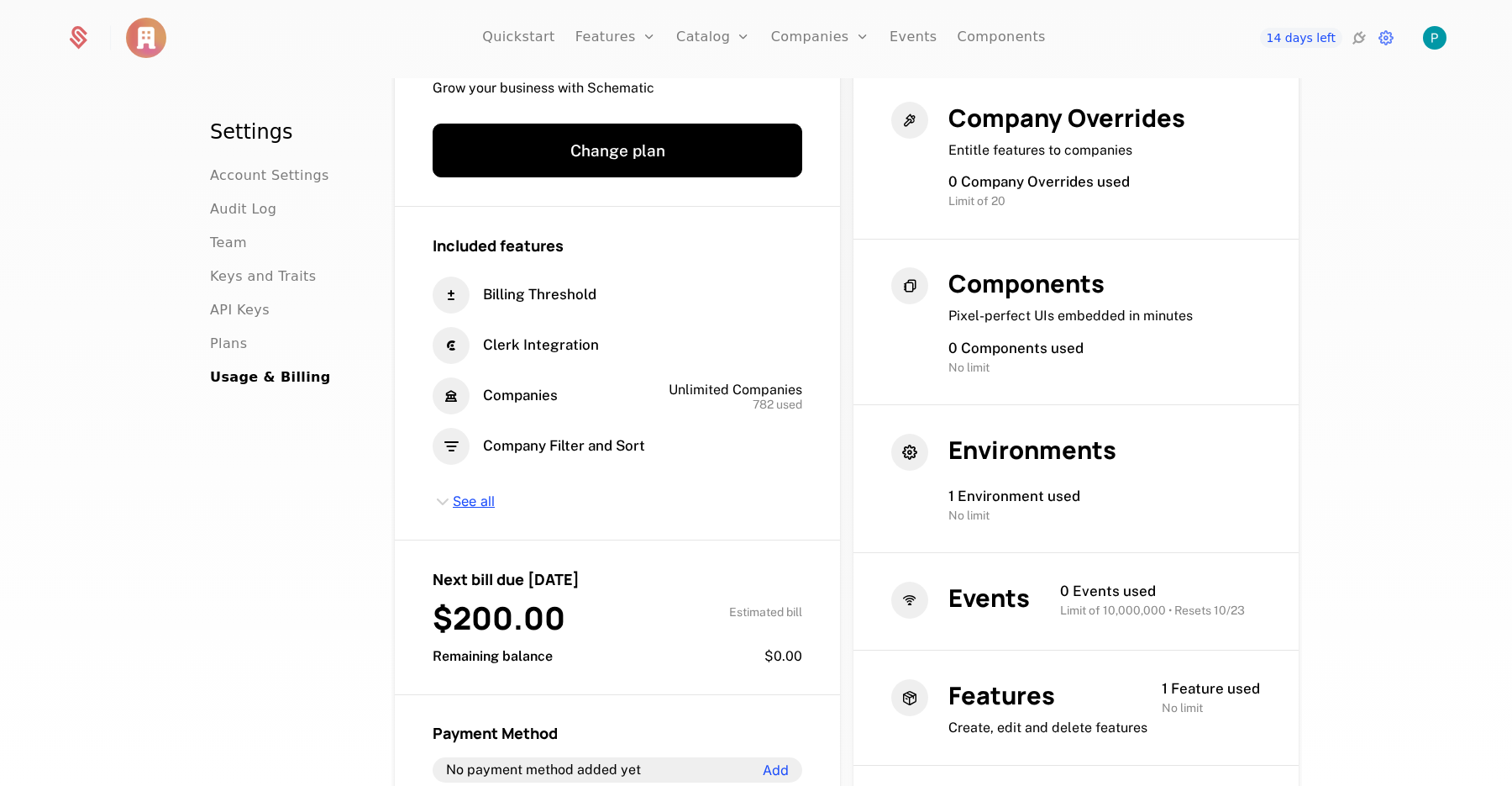
click at [473, 502] on span "See all" at bounding box center [474, 502] width 42 height 19
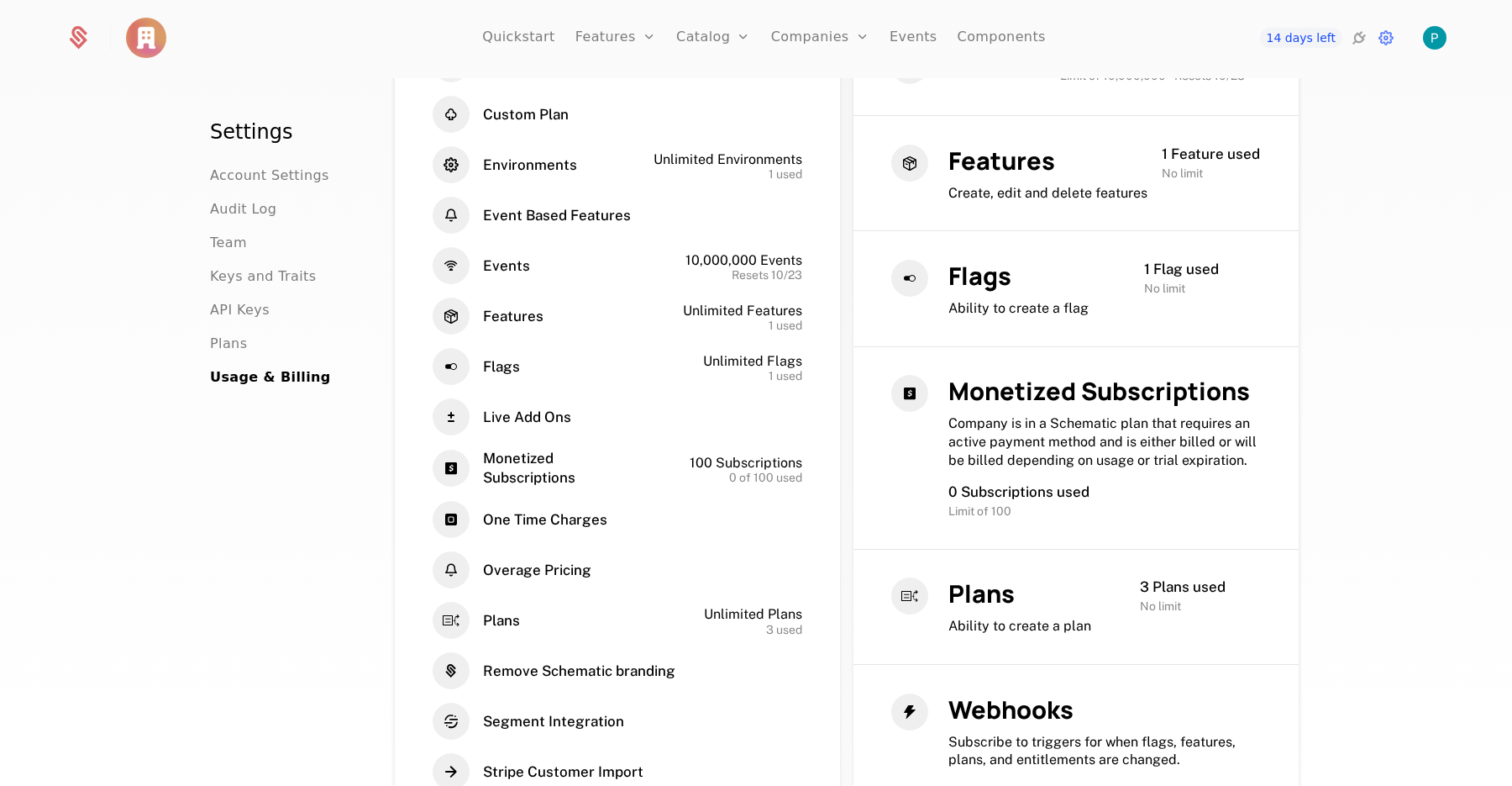
scroll to position [0, 0]
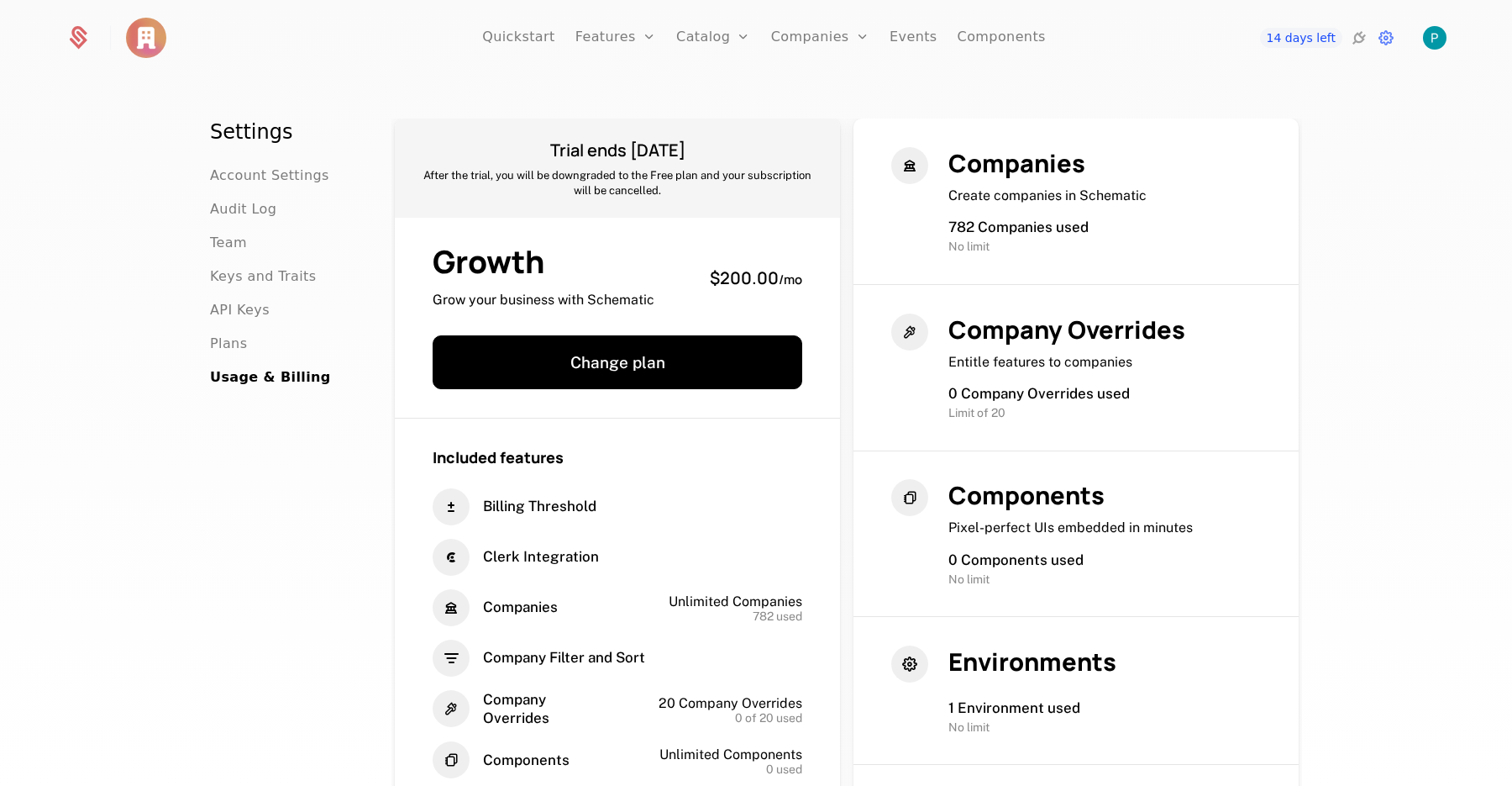
click at [235, 210] on span "Audit Log" at bounding box center [243, 210] width 67 height 20
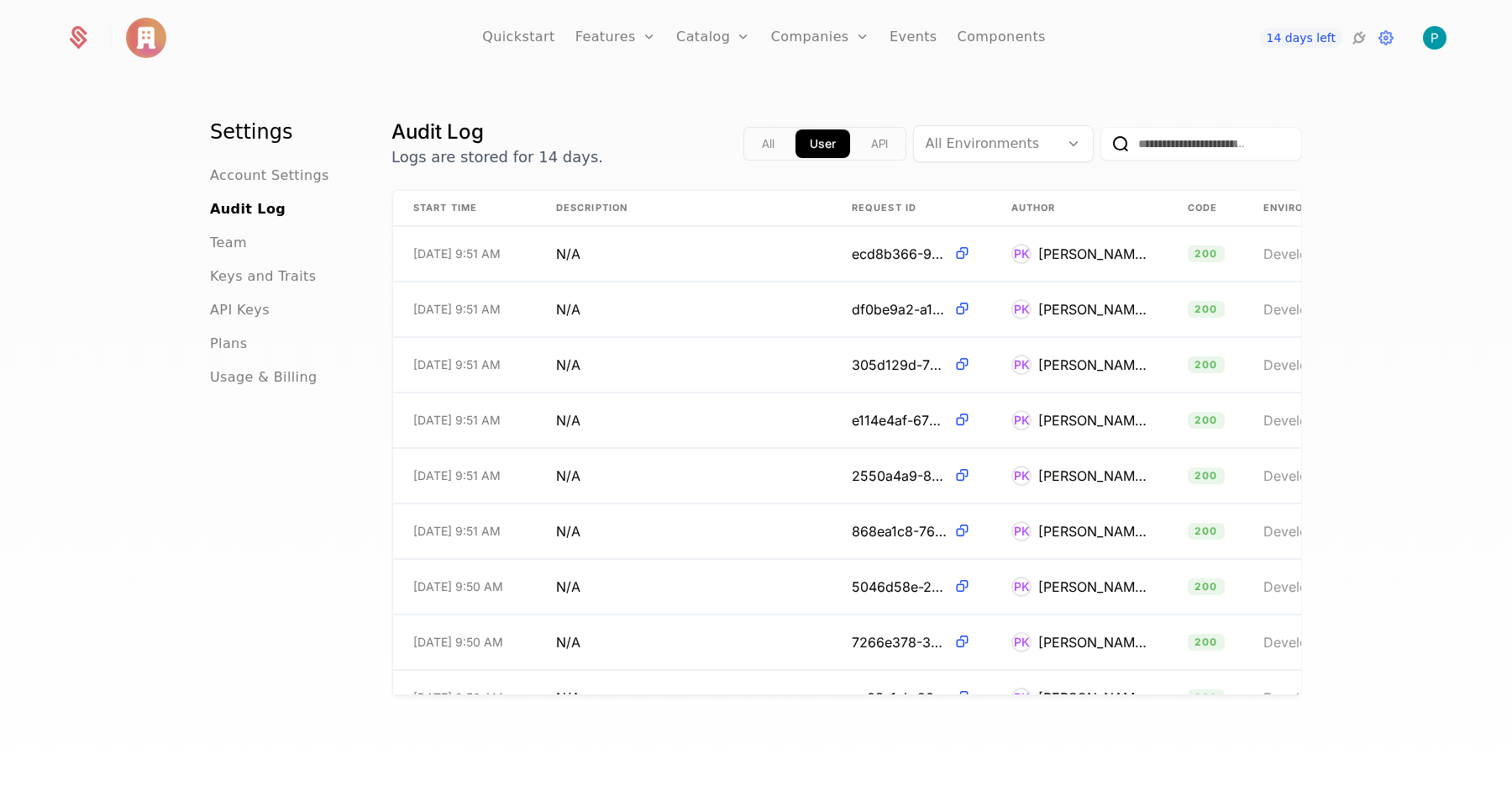
drag, startPoint x: 232, startPoint y: 227, endPoint x: 226, endPoint y: 232, distance: 7.8
click at [232, 227] on ul "Account Settings Audit Log Team Keys and Traits API Keys Plans Usage & Billing" at bounding box center [280, 276] width 141 height 222
click at [223, 240] on span "Team" at bounding box center [229, 243] width 37 height 20
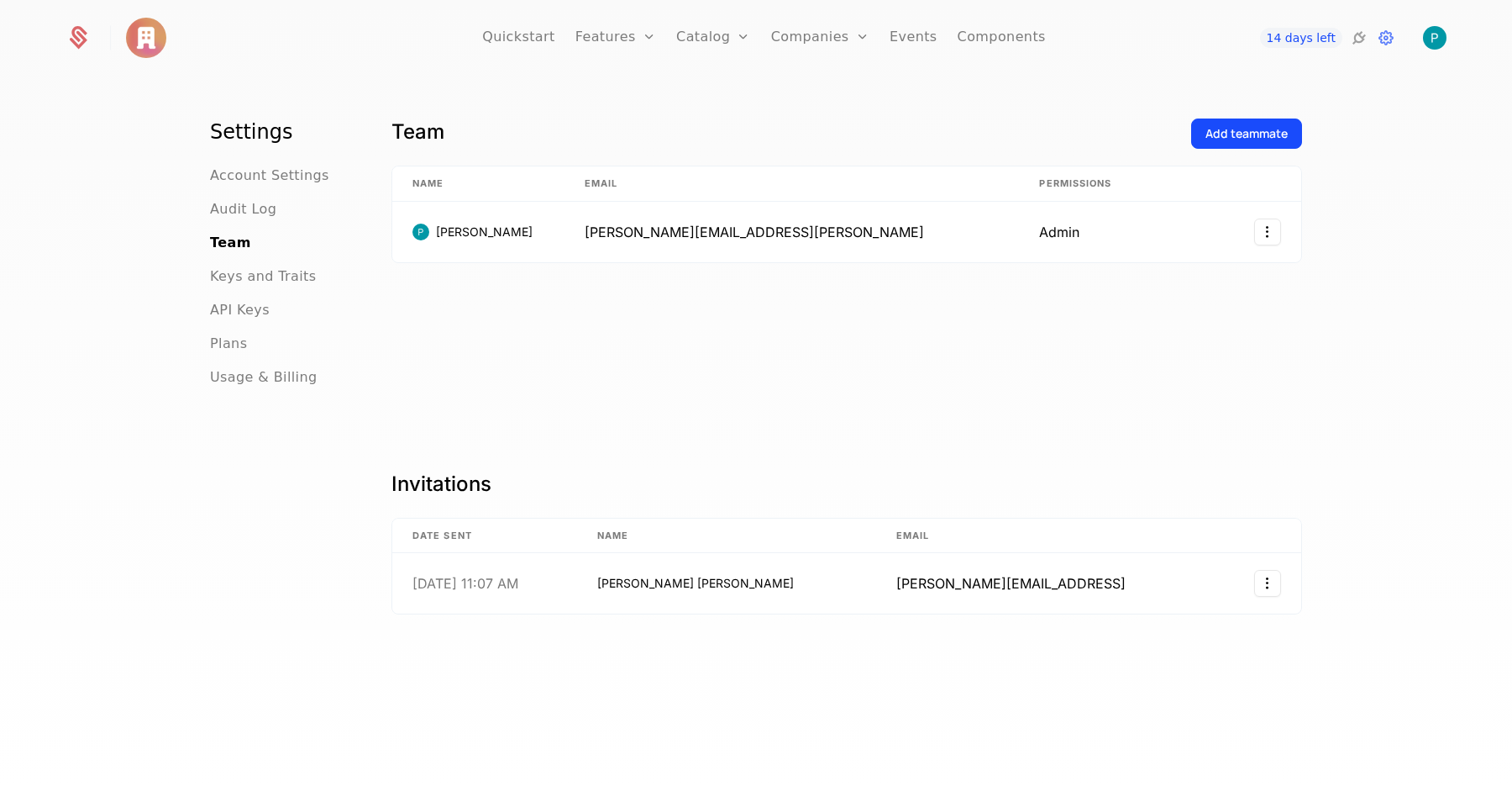
click at [1228, 128] on div "Add teammate" at bounding box center [1246, 134] width 82 height 17
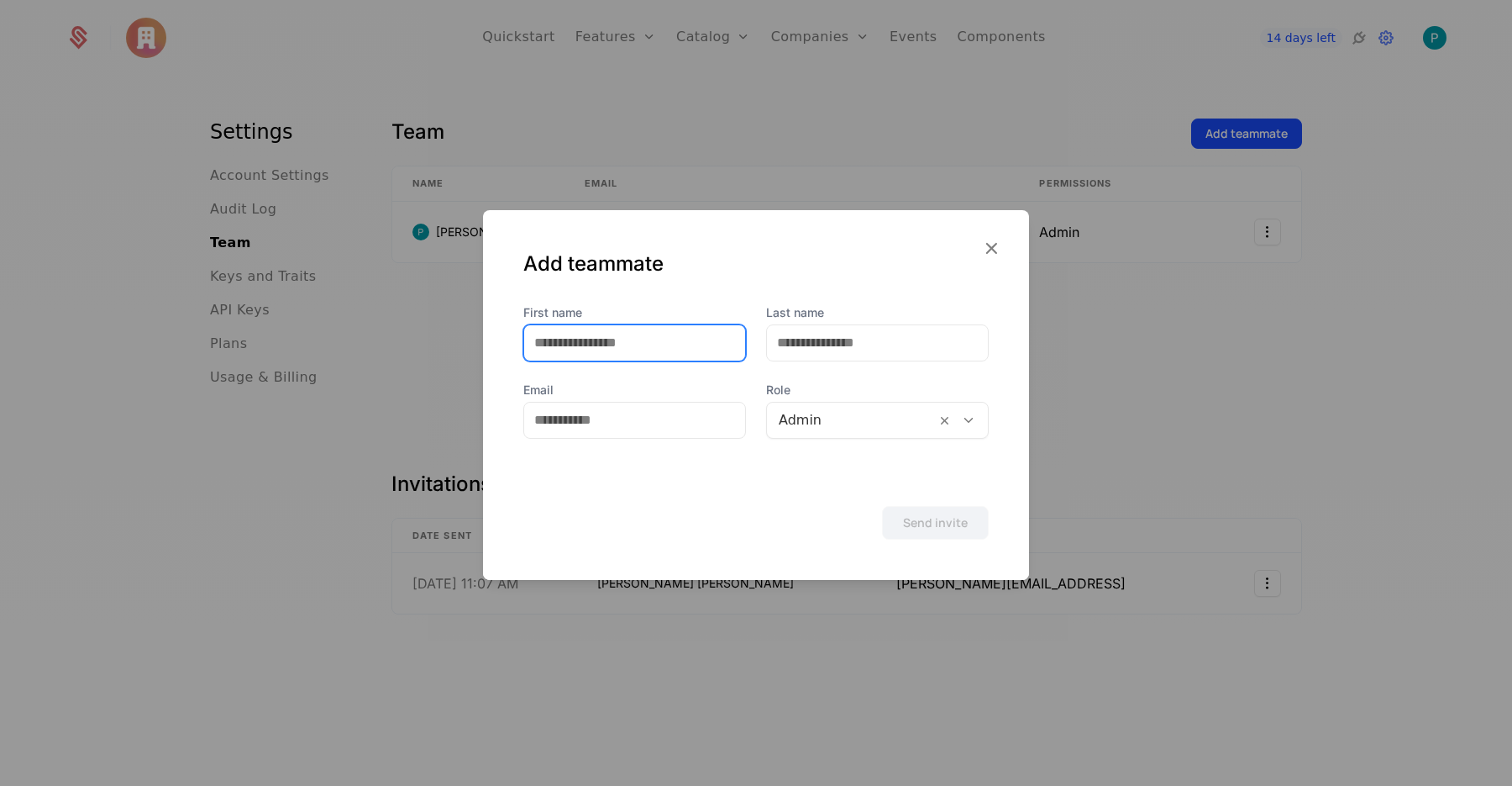
click at [596, 346] on input "First name" at bounding box center [635, 343] width 221 height 35
type input "*****"
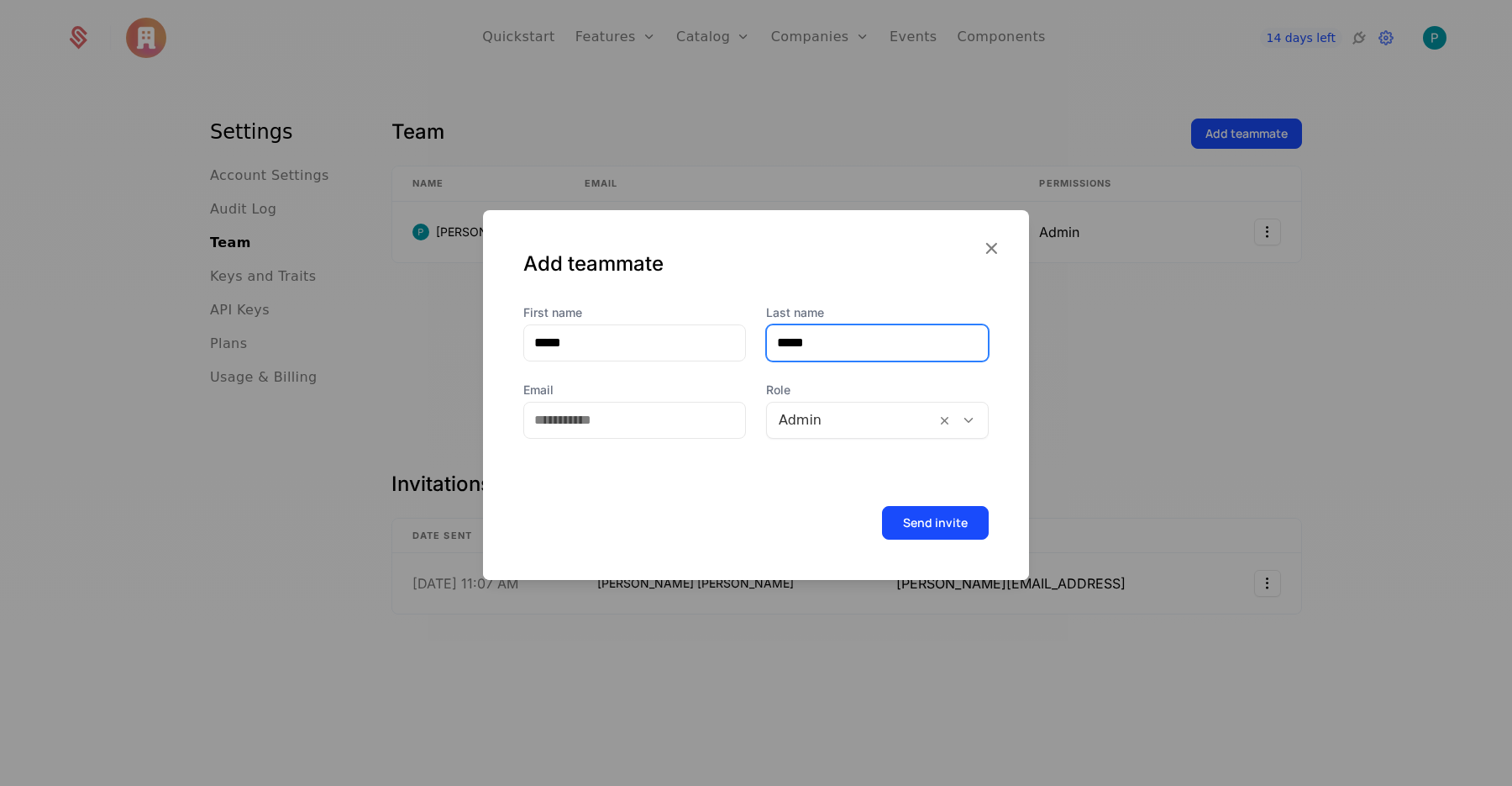
type input "*****"
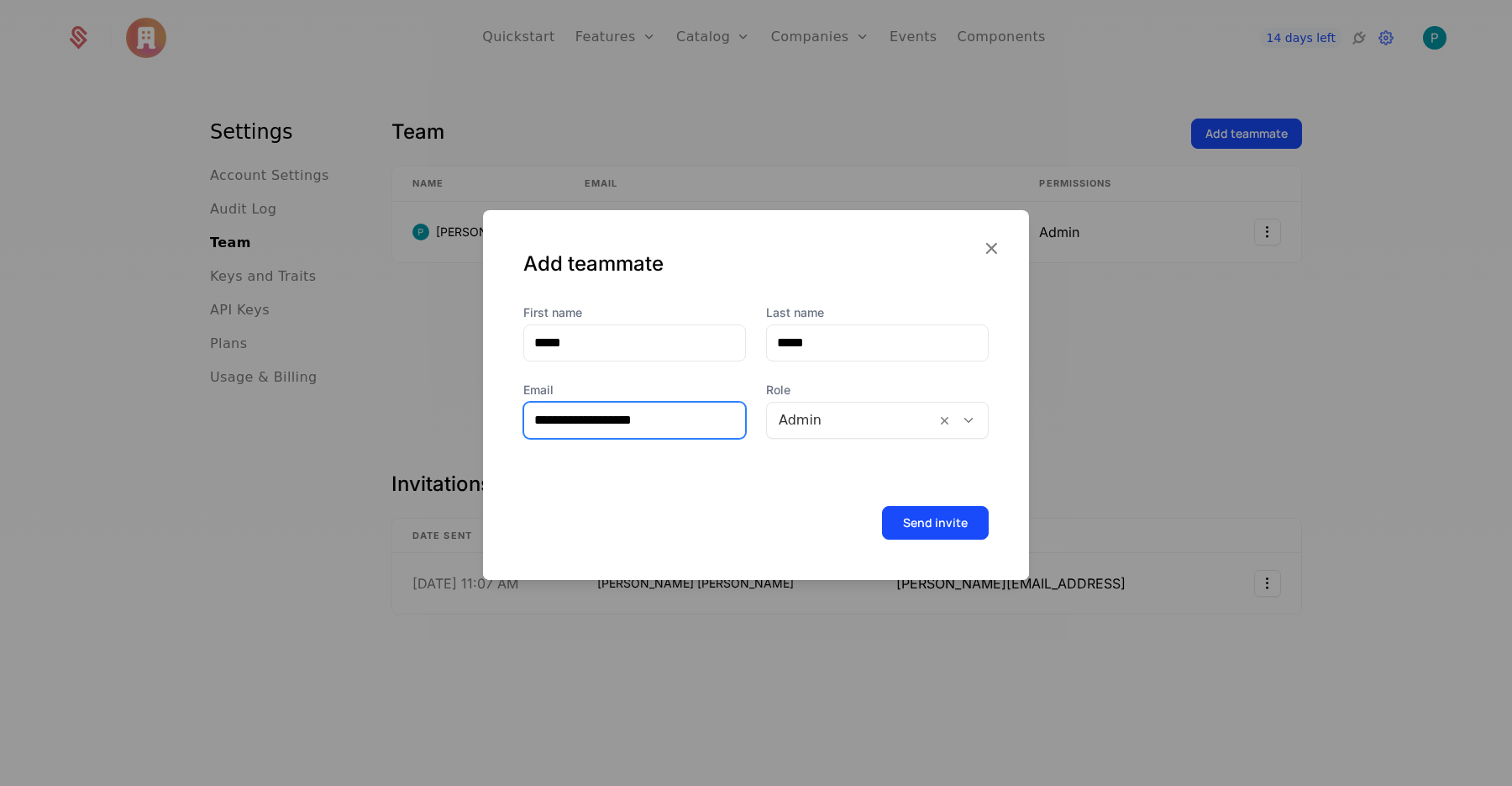
type input "**********"
click at [945, 522] on button "Send invite" at bounding box center [935, 523] width 106 height 34
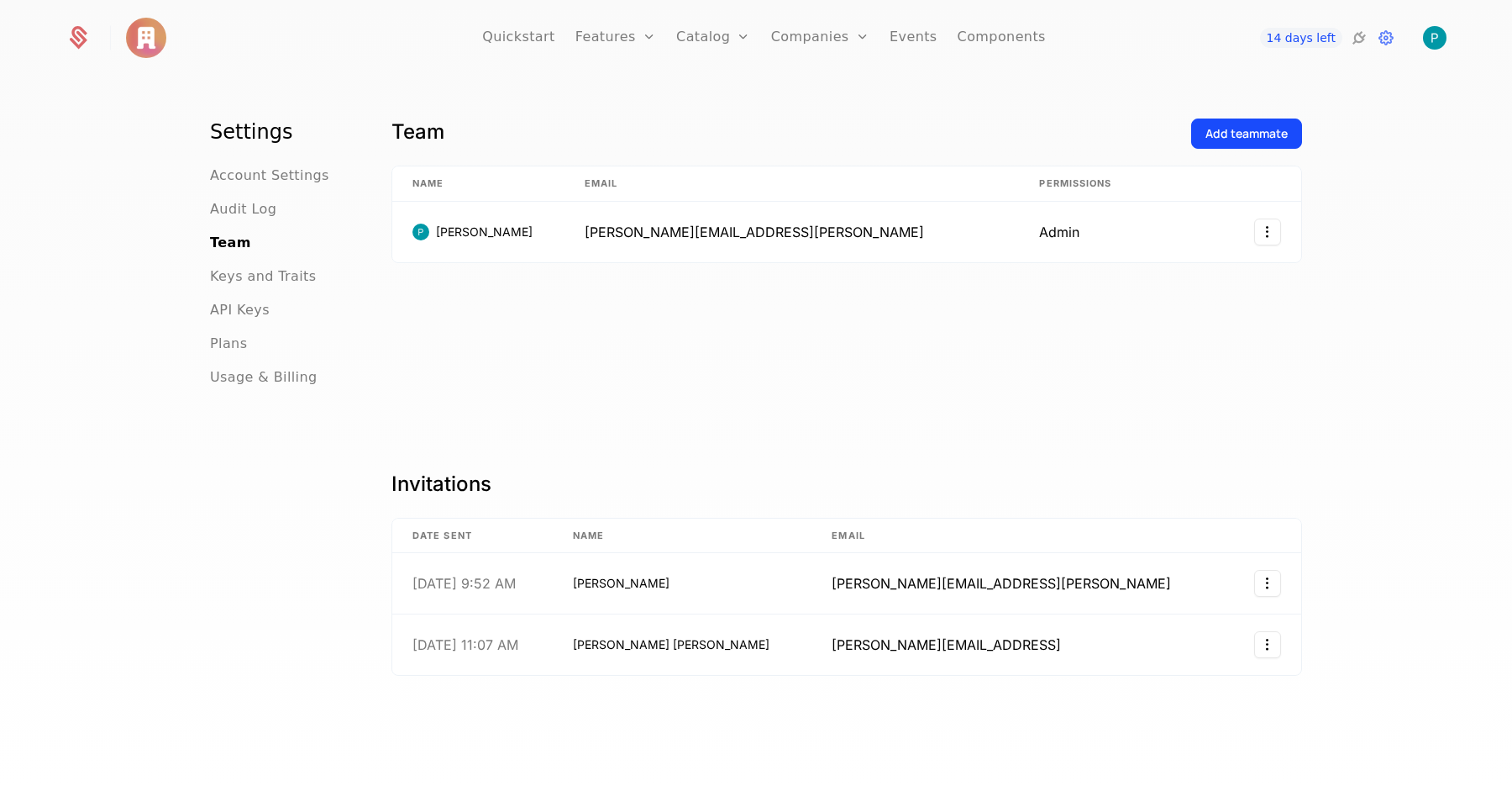
click at [242, 209] on span "Audit Log" at bounding box center [243, 210] width 67 height 20
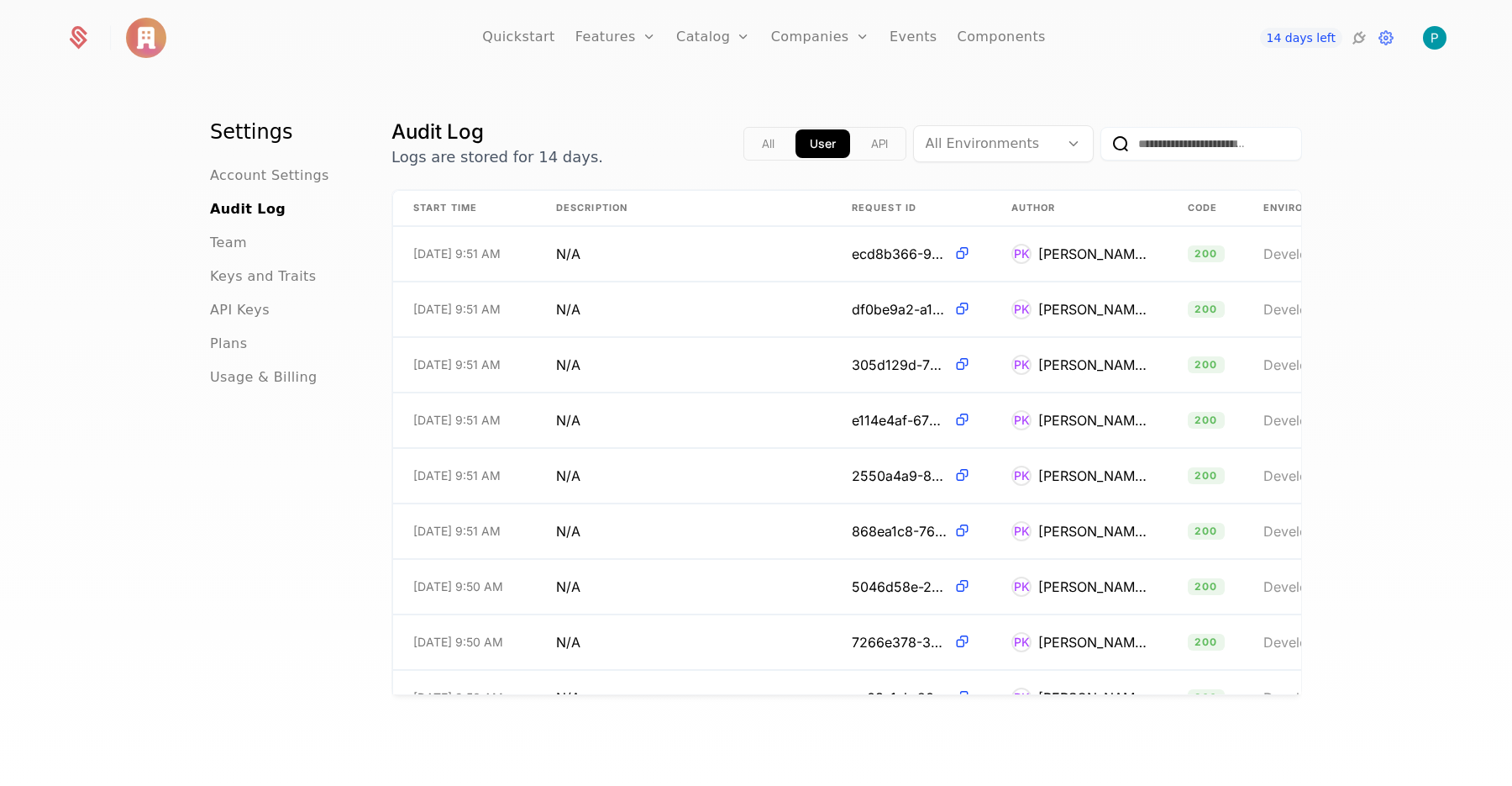
click at [261, 175] on span "Account Settings" at bounding box center [269, 176] width 119 height 20
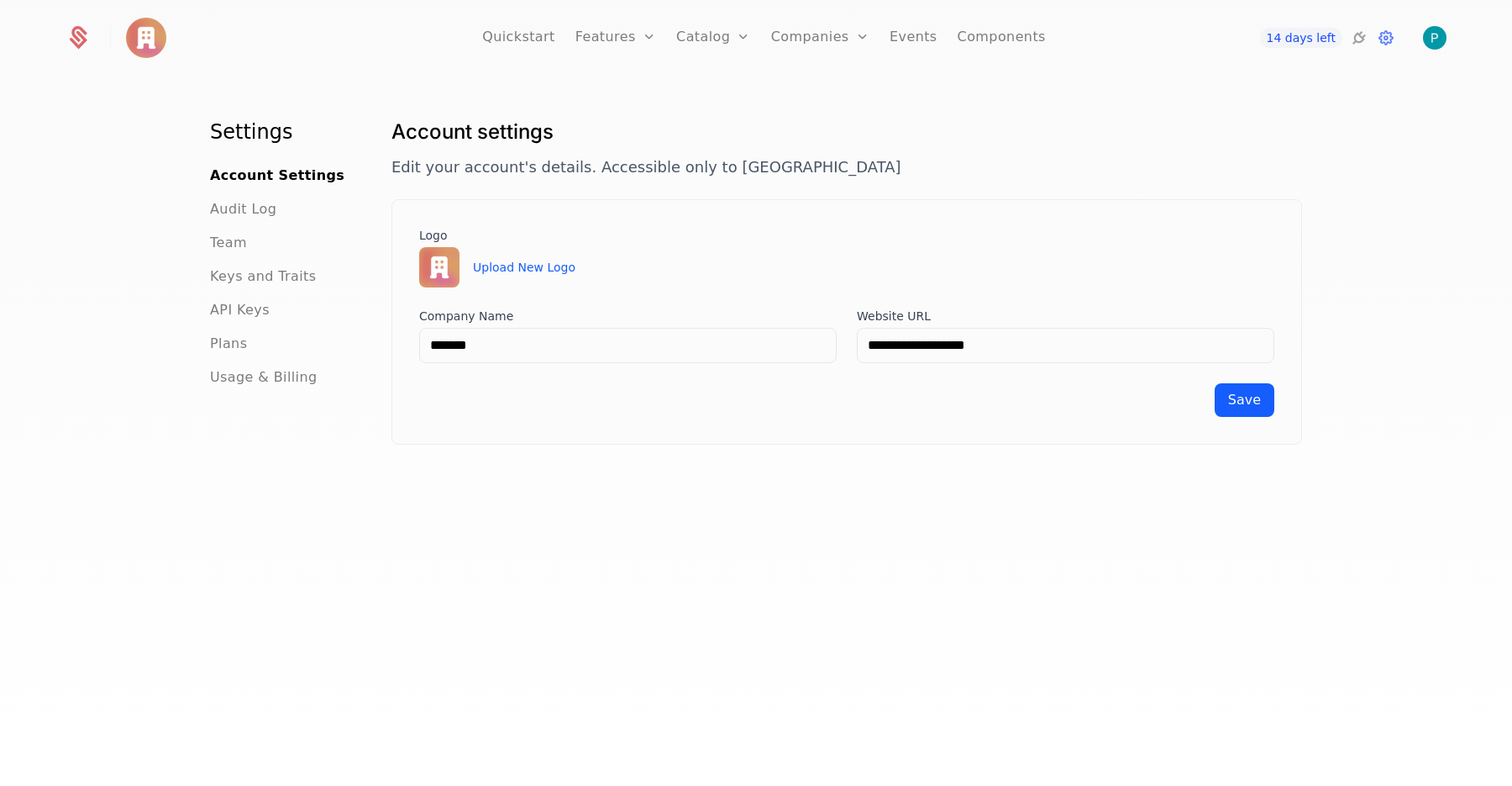
click at [260, 375] on span "Usage & Billing" at bounding box center [264, 378] width 107 height 20
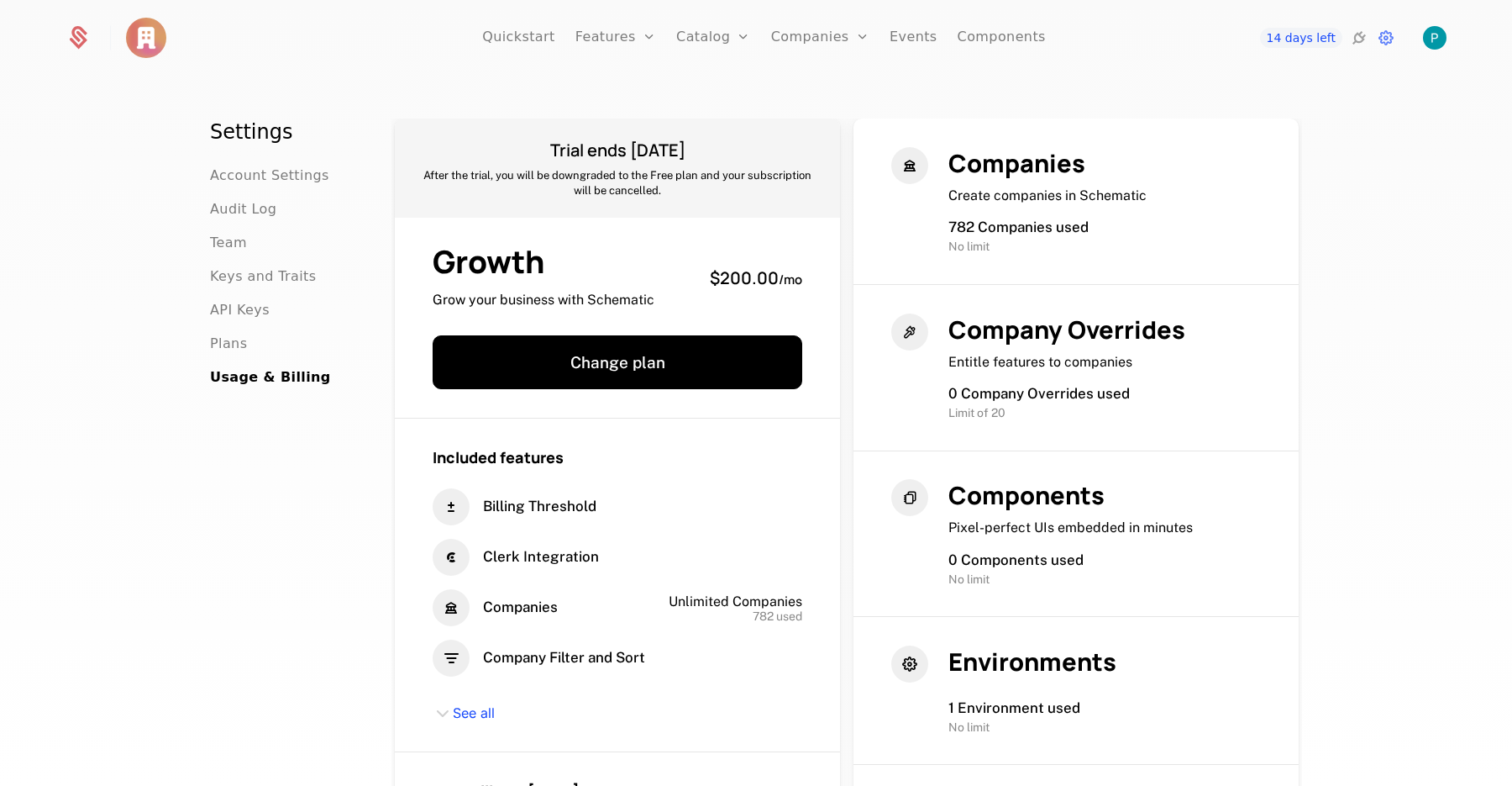
click at [226, 341] on span "Plans" at bounding box center [229, 344] width 37 height 20
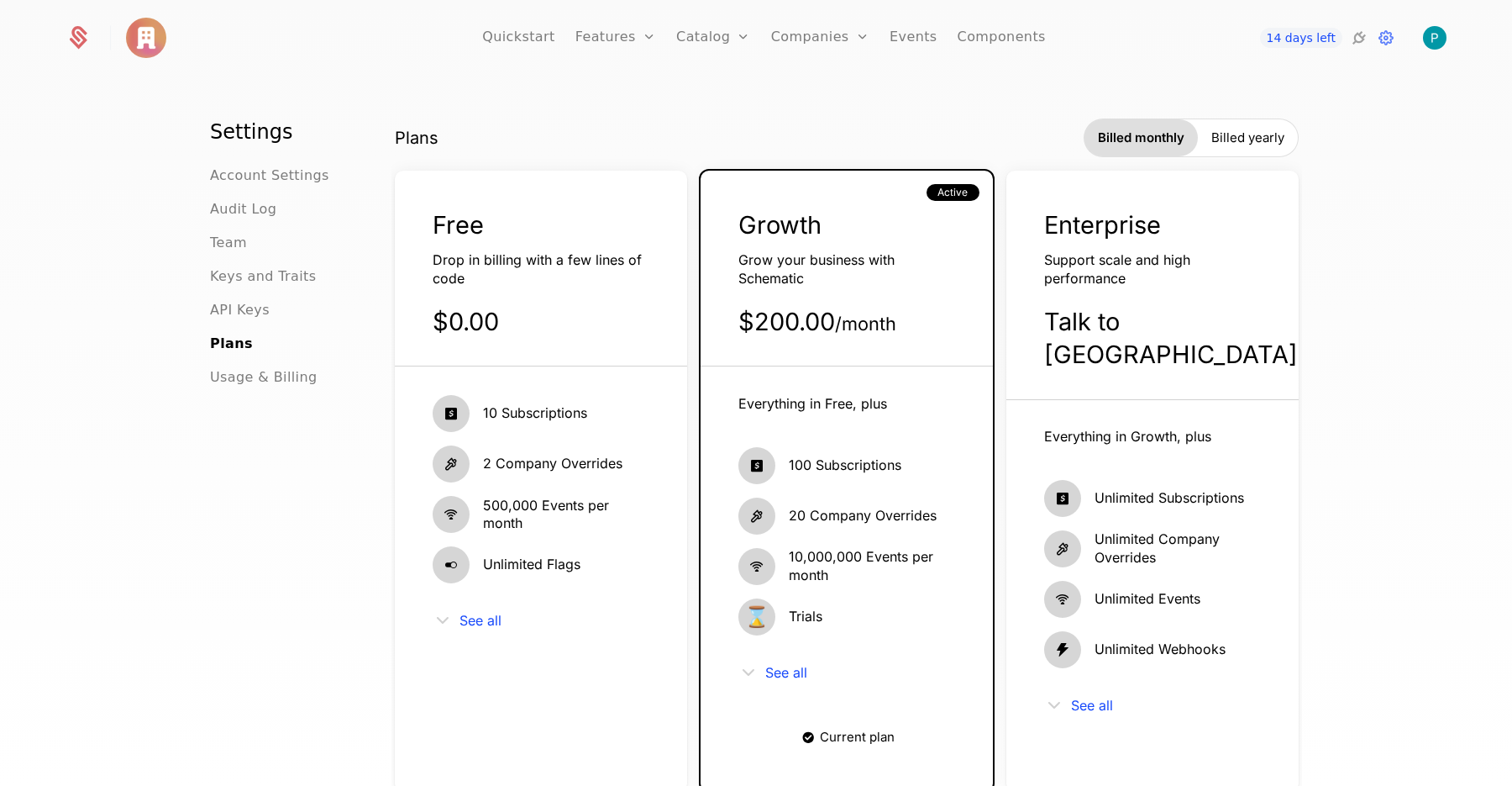
click at [619, 327] on div "$0.00" at bounding box center [541, 321] width 217 height 33
click at [1150, 306] on div "Talk to us" at bounding box center [1152, 338] width 217 height 66
click at [227, 303] on span "API Keys" at bounding box center [240, 310] width 60 height 20
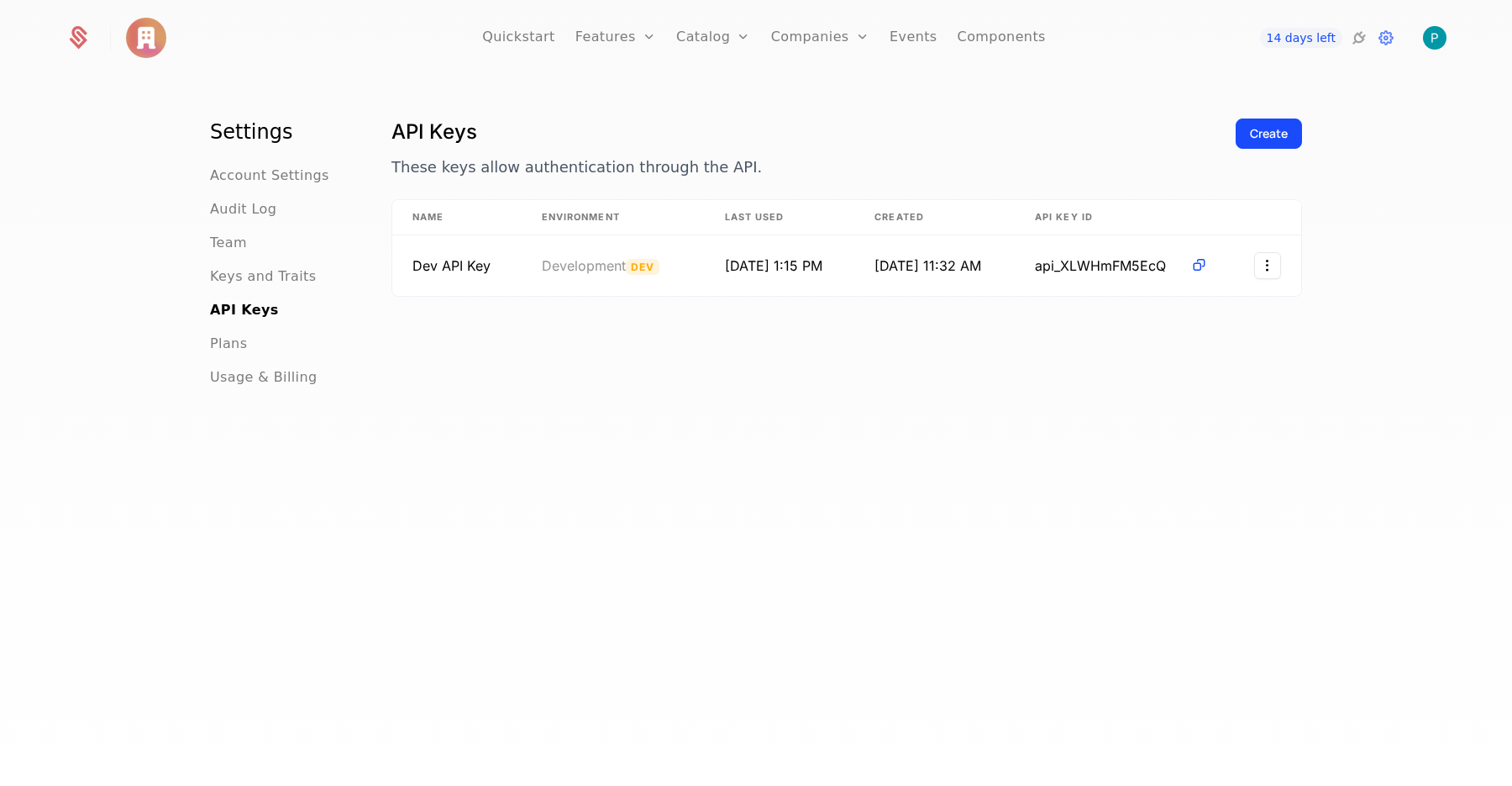
click at [275, 278] on span "Keys and Traits" at bounding box center [263, 276] width 106 height 20
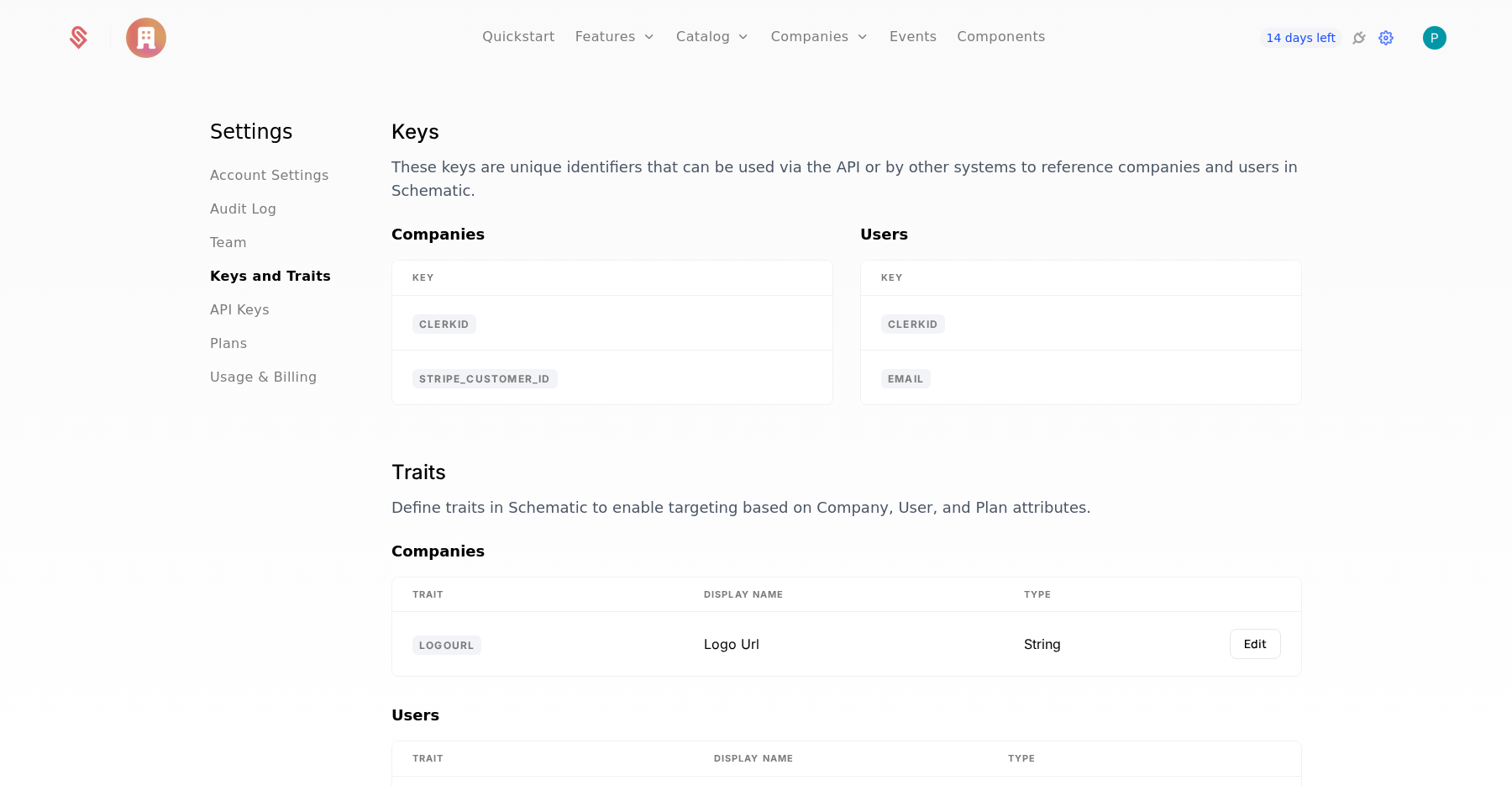
click at [232, 236] on span "Team" at bounding box center [229, 243] width 37 height 20
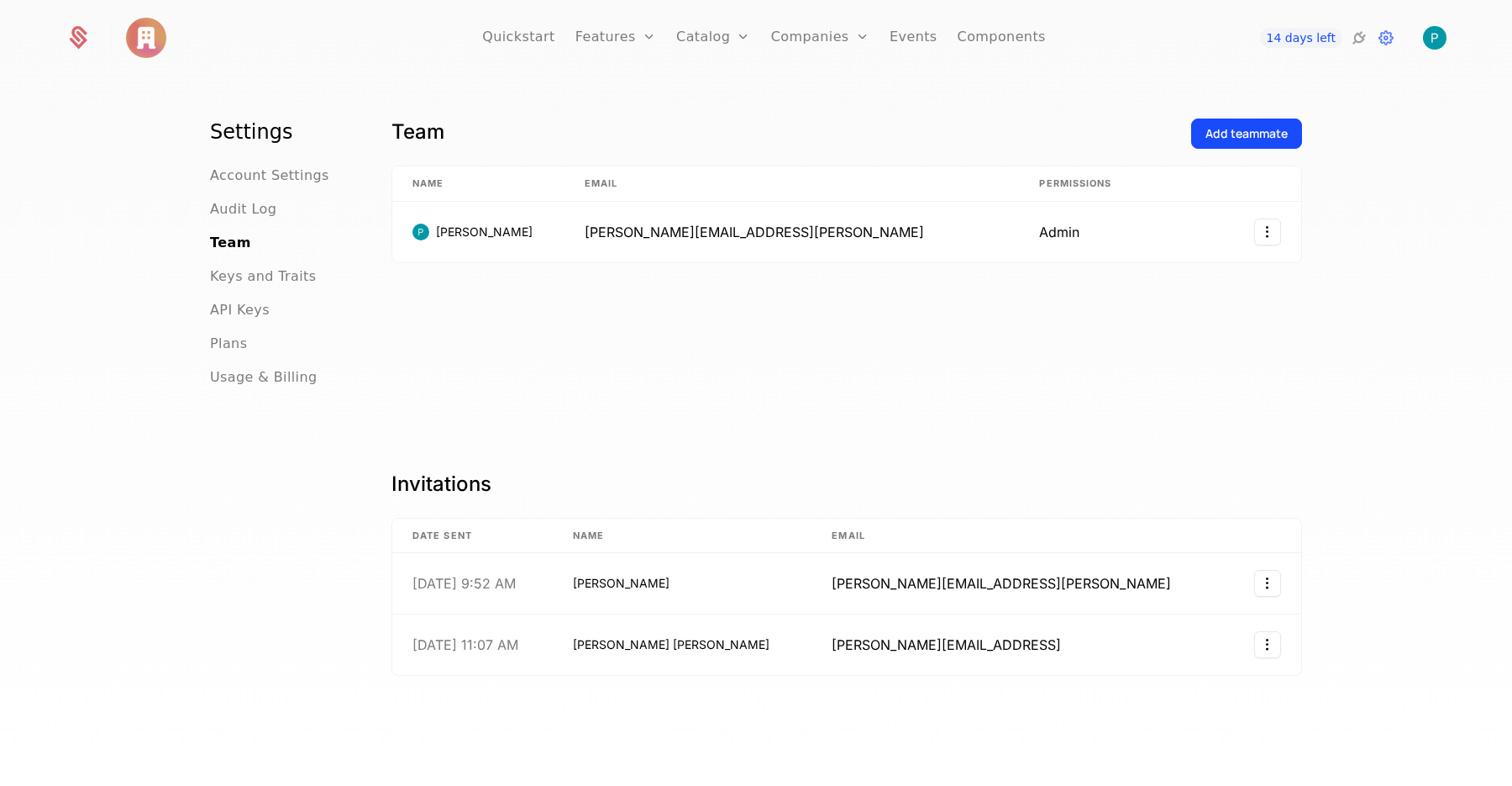
click at [248, 211] on span "Audit Log" at bounding box center [243, 210] width 67 height 20
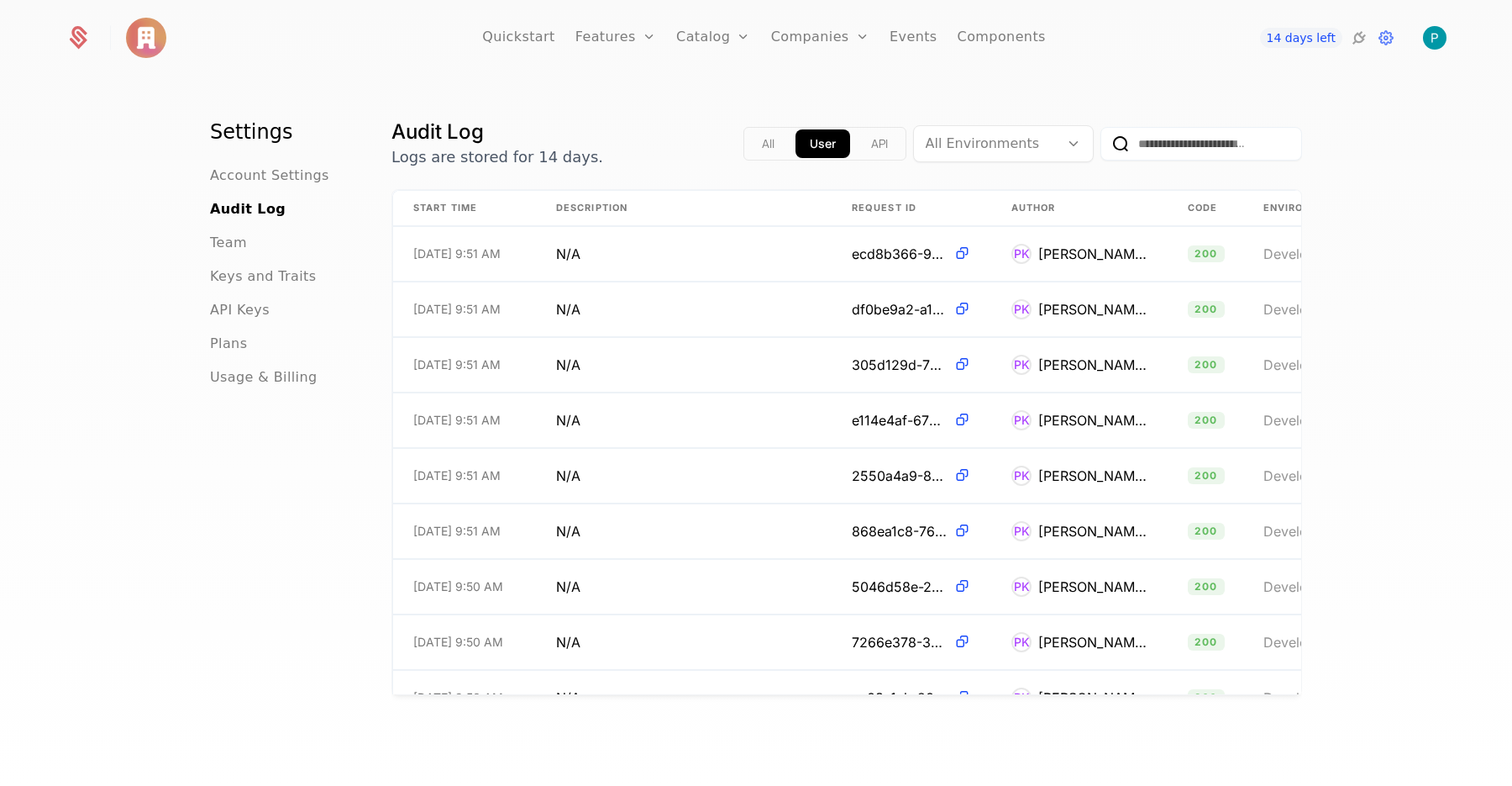
click at [247, 282] on span "Keys and Traits" at bounding box center [263, 276] width 106 height 20
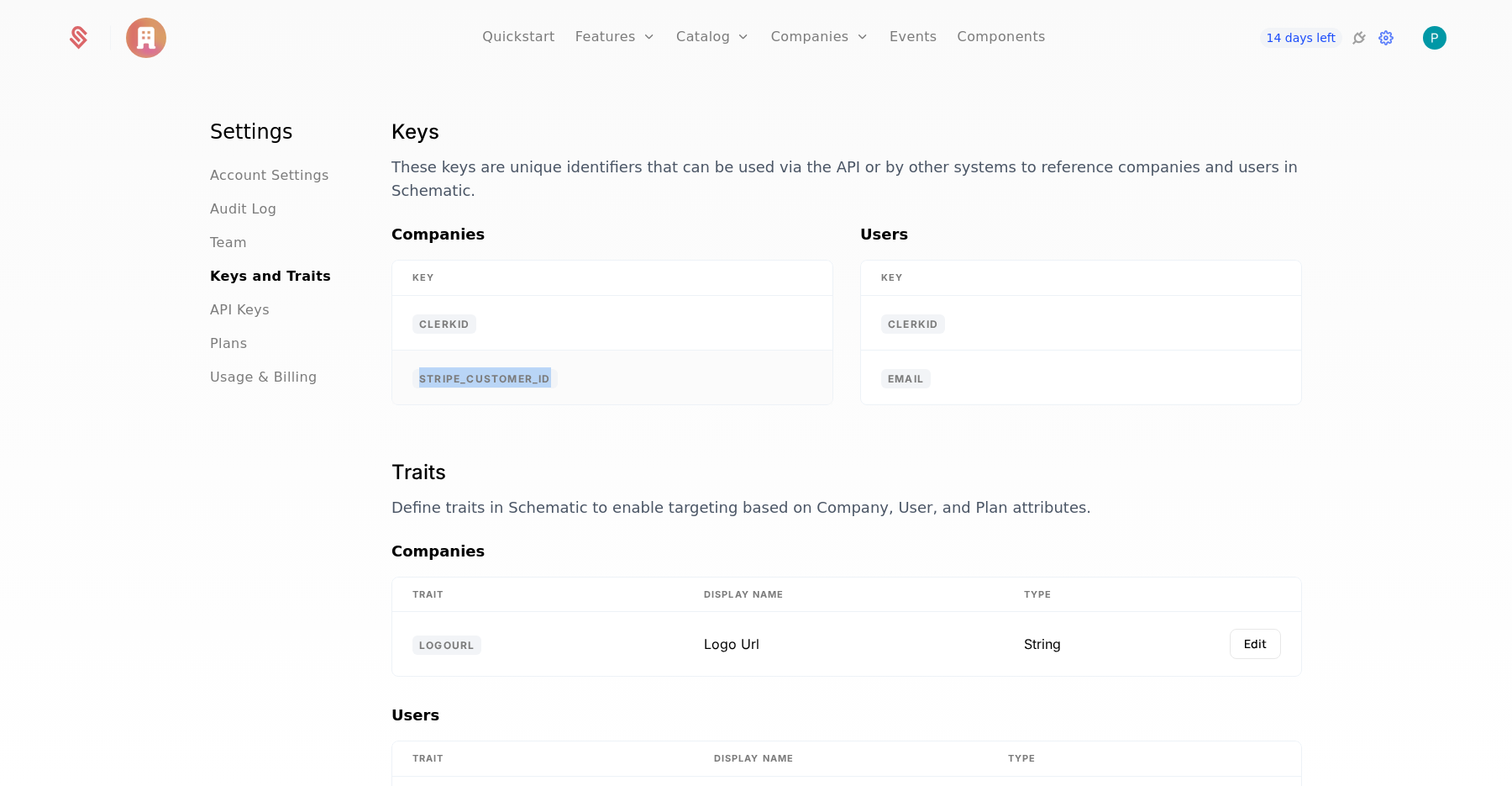
drag, startPoint x: 599, startPoint y: 358, endPoint x: 394, endPoint y: 330, distance: 206.9
click at [394, 351] on td "stripe_customer_id" at bounding box center [612, 378] width 440 height 54
click at [615, 359] on td "stripe_customer_id" at bounding box center [612, 378] width 440 height 54
click at [278, 179] on span "Account Settings" at bounding box center [269, 176] width 119 height 20
